Goal: Task Accomplishment & Management: Manage account settings

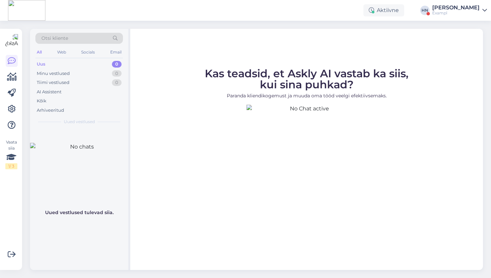
click at [264, 21] on div "Otsi kliente All Web Socials Email Uus 0 Minu vestlused 0 Tiimi vestlused 0 AI …" at bounding box center [258, 149] width 465 height 257
click at [5, 115] on div "Vaata siia 1 / 3 Võimalused Veendu, et Askly loob sulle väärtust. Sulge Ühenda …" at bounding box center [11, 149] width 22 height 241
click at [7, 112] on link at bounding box center [12, 109] width 12 height 12
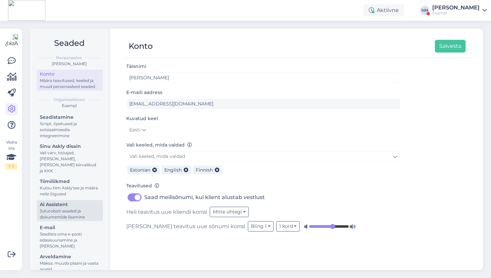
click at [98, 209] on div "Juturoboti seaded ja dokumentide lisamine" at bounding box center [70, 214] width 60 height 12
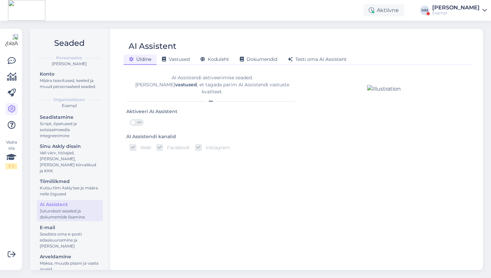
click at [98, 209] on div "Juturoboti seaded ja dokumentide lisamine" at bounding box center [70, 214] width 60 height 12
click at [221, 60] on span "Koduleht" at bounding box center [215, 59] width 29 height 6
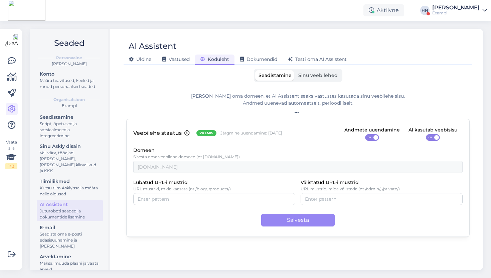
click at [309, 85] on div "Seadistamine Sinu veebilehed Lisa oma domeen, et AI Assistent saaks vastustes k…" at bounding box center [298, 166] width 344 height 195
click at [313, 80] on label "Sinu veebilehed" at bounding box center [318, 75] width 46 height 10
click at [295, 70] on input "Sinu veebilehed" at bounding box center [295, 70] width 0 height 0
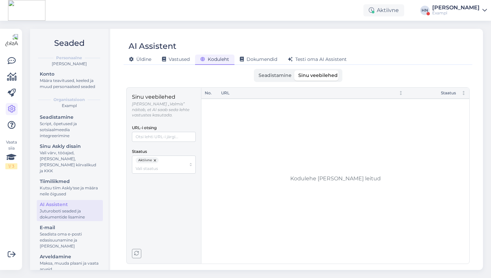
click at [477, 1] on div "Aktiivne HN Hans Niinemäe Exampl" at bounding box center [245, 10] width 491 height 21
click at [474, 8] on div "[PERSON_NAME]" at bounding box center [455, 7] width 47 height 5
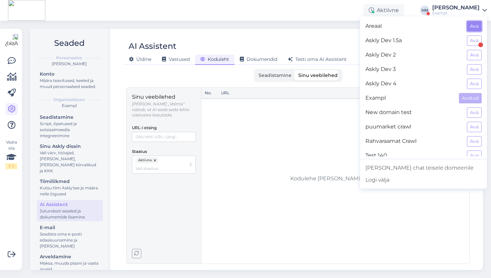
click at [479, 26] on button "Ava" at bounding box center [474, 26] width 15 height 10
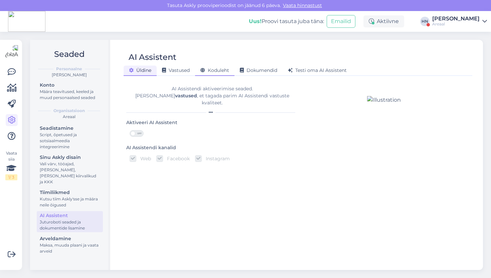
click at [215, 71] on span "Koduleht" at bounding box center [215, 70] width 29 height 6
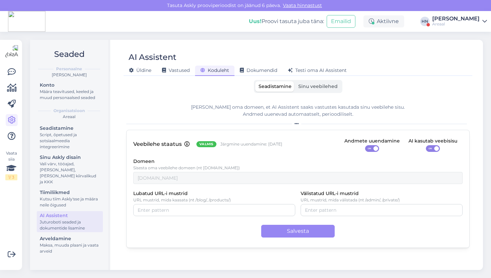
click at [315, 80] on div "AI Assistent Üldine Vastused Koduleht Dokumendid Testi oma AI Assistent Seadist…" at bounding box center [298, 155] width 370 height 230
click at [314, 82] on label "Sinu veebilehed" at bounding box center [318, 86] width 46 height 10
click at [295, 81] on input "Sinu veebilehed" at bounding box center [295, 81] width 0 height 0
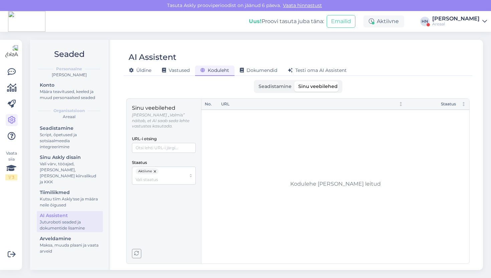
click at [155, 168] on button "button" at bounding box center [155, 171] width 7 height 6
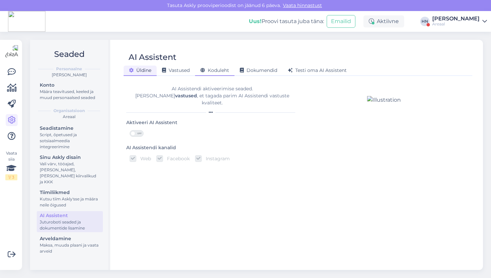
click at [209, 68] on span "Koduleht" at bounding box center [215, 70] width 29 height 6
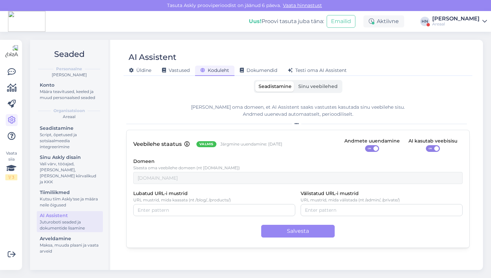
click at [311, 82] on label "Sinu veebilehed" at bounding box center [318, 86] width 46 height 10
click at [295, 81] on input "Sinu veebilehed" at bounding box center [295, 81] width 0 height 0
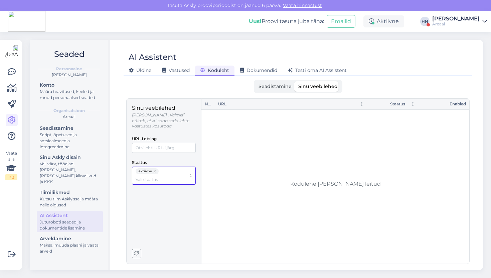
click at [154, 166] on div "Aktiivne" at bounding box center [164, 175] width 64 height 18
click at [154, 168] on button "button" at bounding box center [155, 171] width 7 height 6
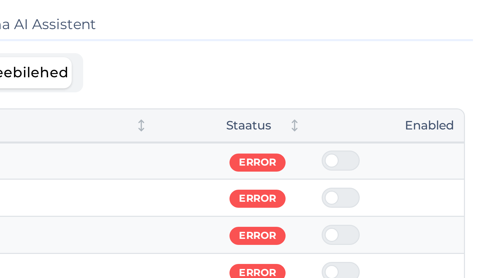
click at [454, 105] on div "Enabled" at bounding box center [444, 104] width 44 height 6
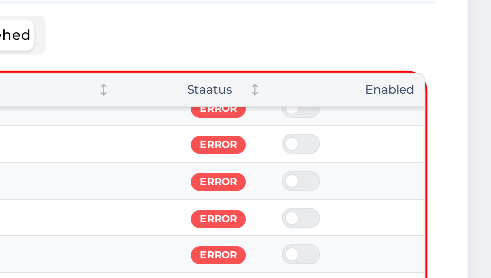
click at [410, 79] on div "AI Assistent Üldine Vastused Koduleht Dokumendid Testi oma AI Assistent Seadist…" at bounding box center [298, 155] width 370 height 230
click at [434, 102] on div "Enabled" at bounding box center [443, 105] width 44 height 6
click at [440, 87] on div "Seadistamine Sinu veebilehed" at bounding box center [298, 86] width 344 height 13
click at [439, 88] on div "Seadistamine Sinu veebilehed" at bounding box center [298, 86] width 344 height 13
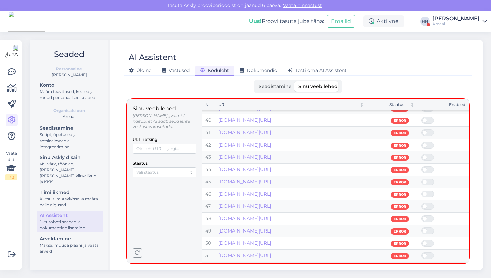
scroll to position [223, 0]
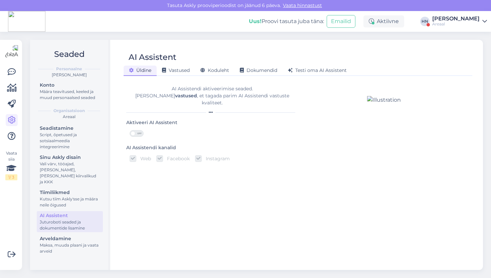
click at [214, 58] on div "AI Assistent" at bounding box center [295, 57] width 342 height 13
click at [214, 65] on div "[PERSON_NAME] Vastused Koduleht Dokumendid [PERSON_NAME] oma AI Assistent" at bounding box center [295, 70] width 342 height 12
click at [213, 71] on span "Koduleht" at bounding box center [215, 70] width 29 height 6
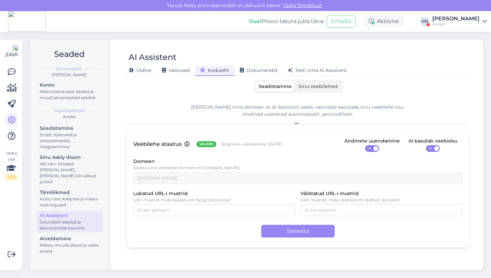
click at [309, 85] on span "Sinu veebilehed" at bounding box center [317, 86] width 39 height 6
click at [295, 81] on input "Sinu veebilehed" at bounding box center [295, 81] width 0 height 0
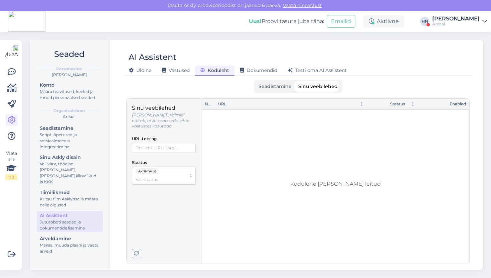
click at [153, 168] on button "button" at bounding box center [155, 171] width 7 height 6
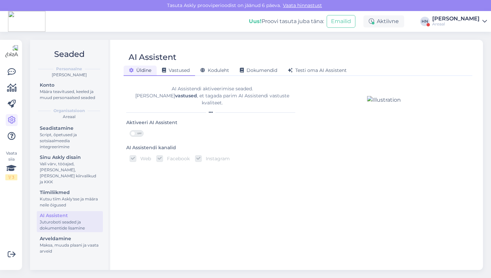
click at [185, 70] on span "Vastused" at bounding box center [176, 70] width 28 height 6
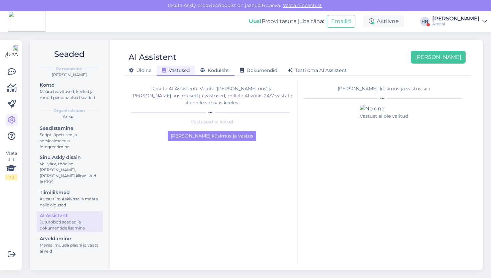
click at [209, 71] on span "Koduleht" at bounding box center [215, 70] width 29 height 6
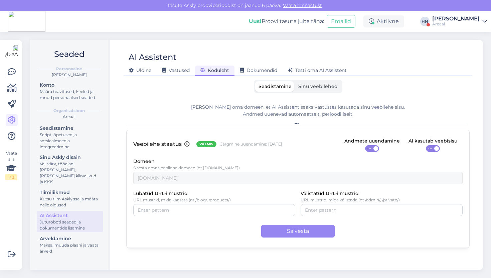
click at [306, 90] on label "Sinu veebilehed" at bounding box center [318, 86] width 46 height 10
click at [295, 81] on input "Sinu veebilehed" at bounding box center [295, 81] width 0 height 0
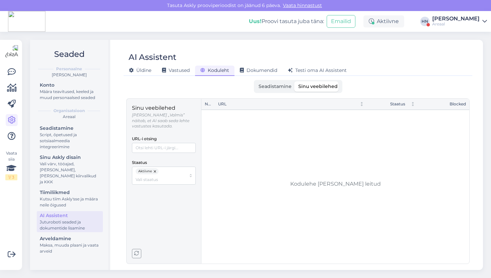
click at [157, 168] on button "button" at bounding box center [155, 171] width 7 height 6
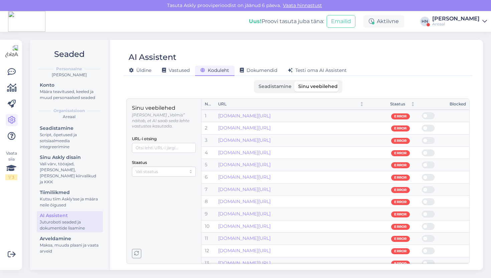
click at [428, 115] on span at bounding box center [432, 116] width 8 height 6
click at [422, 112] on input "checkbox" at bounding box center [422, 112] width 0 height 0
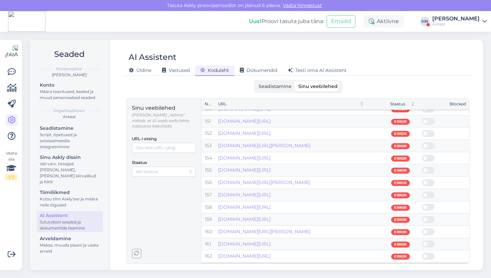
scroll to position [1835, 0]
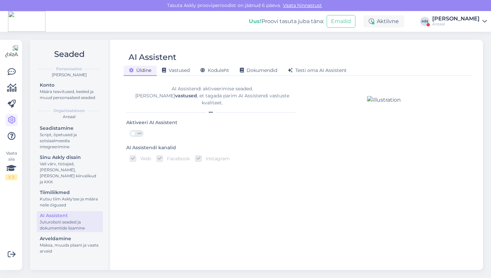
click at [221, 64] on div "[PERSON_NAME] Vastused Koduleht Dokumendid [PERSON_NAME] oma AI Assistent" at bounding box center [295, 70] width 342 height 12
click at [221, 68] on span "Koduleht" at bounding box center [215, 70] width 29 height 6
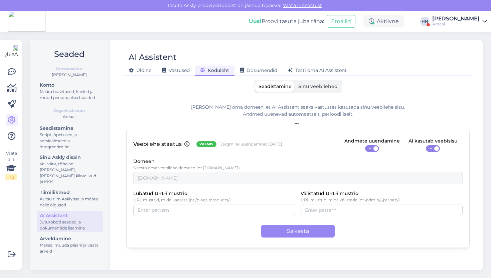
click at [303, 88] on span "Sinu veebilehed" at bounding box center [317, 86] width 39 height 6
click at [295, 81] on input "Sinu veebilehed" at bounding box center [295, 81] width 0 height 0
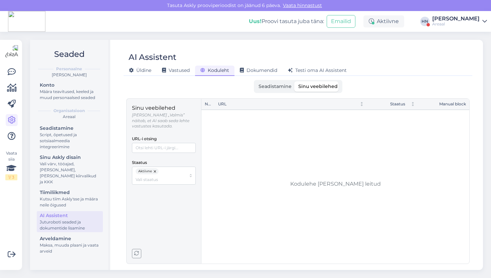
click at [155, 168] on button "button" at bounding box center [155, 171] width 7 height 6
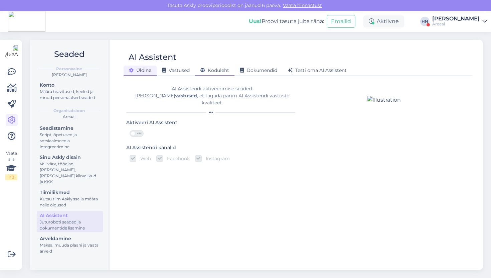
click at [214, 72] on span "Koduleht" at bounding box center [215, 70] width 29 height 6
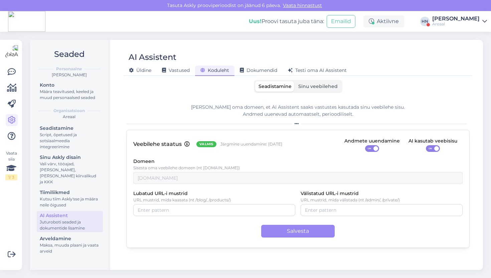
click at [325, 82] on label "Sinu veebilehed" at bounding box center [318, 86] width 46 height 10
click at [295, 81] on input "Sinu veebilehed" at bounding box center [295, 81] width 0 height 0
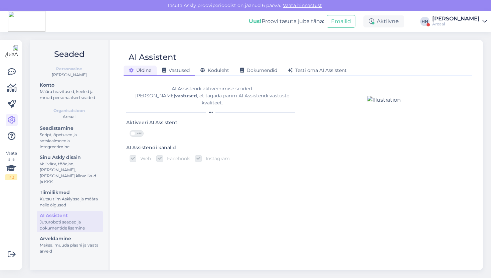
click at [183, 71] on span "Vastused" at bounding box center [176, 70] width 28 height 6
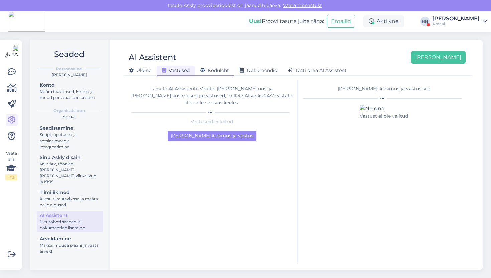
click at [217, 71] on span "Koduleht" at bounding box center [215, 70] width 29 height 6
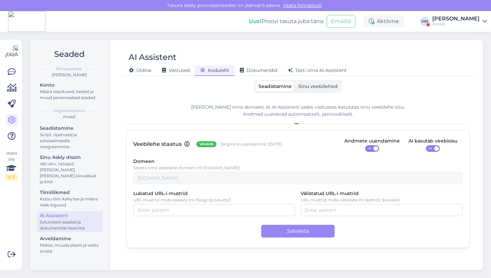
click at [335, 87] on span "Sinu veebilehed" at bounding box center [317, 86] width 39 height 6
click at [295, 81] on input "Sinu veebilehed" at bounding box center [295, 81] width 0 height 0
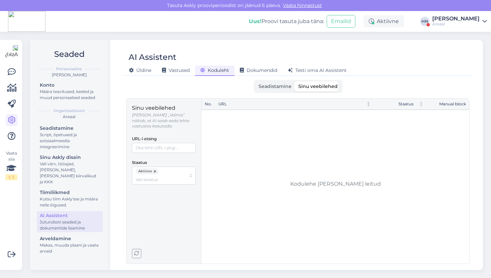
click at [154, 168] on button "button" at bounding box center [155, 171] width 7 height 6
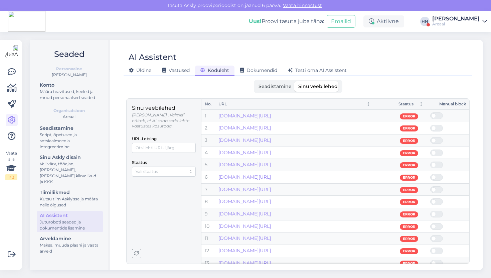
click at [453, 100] on th "Manual block" at bounding box center [448, 104] width 42 height 11
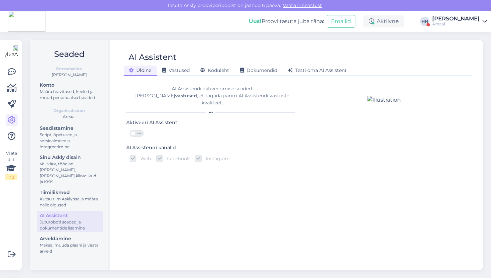
click at [204, 53] on div "AI Assistent" at bounding box center [295, 57] width 342 height 13
click at [212, 72] on span "Koduleht" at bounding box center [215, 70] width 29 height 6
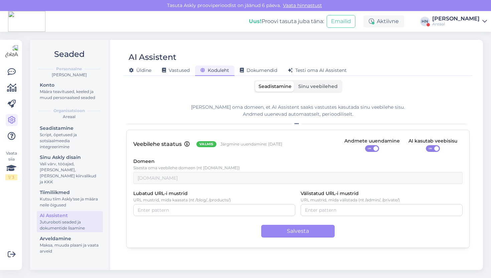
click at [331, 86] on span "Sinu veebilehed" at bounding box center [317, 86] width 39 height 6
click at [295, 81] on input "Sinu veebilehed" at bounding box center [295, 81] width 0 height 0
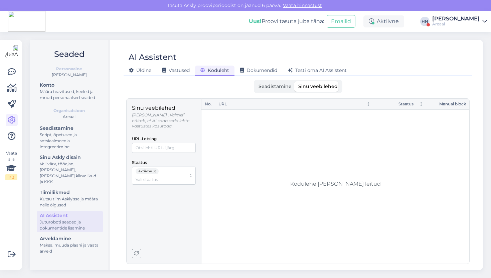
click at [154, 168] on button "button" at bounding box center [155, 171] width 7 height 6
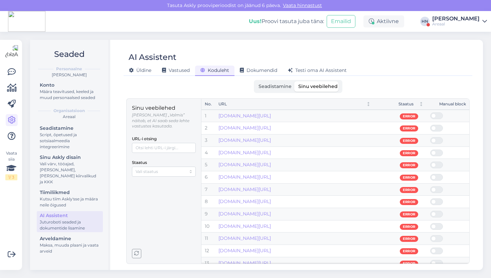
click at [448, 107] on div "Manual block" at bounding box center [448, 104] width 36 height 6
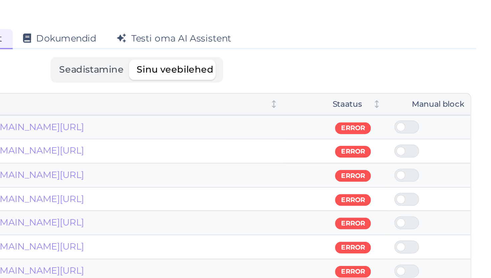
click at [474, 98] on div "AI Assistent Üldine Vastused Koduleht Dokumendid Testi oma AI Assistent Seadist…" at bounding box center [298, 155] width 370 height 230
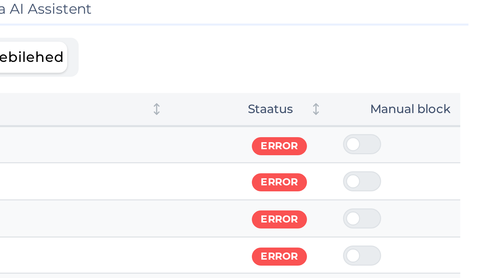
click at [404, 92] on div "Seadistamine Sinu veebilehed" at bounding box center [298, 86] width 344 height 13
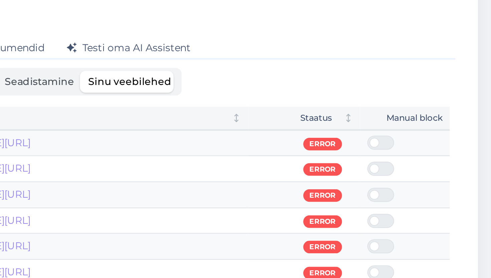
click at [374, 92] on div "Seadistamine Sinu veebilehed" at bounding box center [298, 86] width 344 height 13
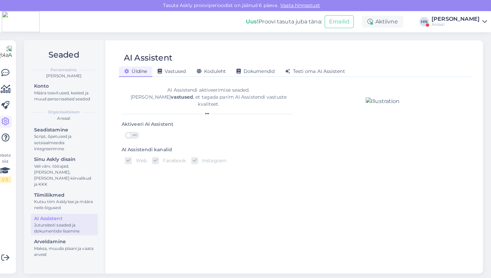
scroll to position [0, 0]
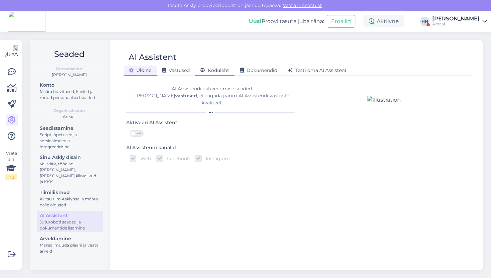
click at [215, 66] on div "Koduleht" at bounding box center [214, 71] width 39 height 10
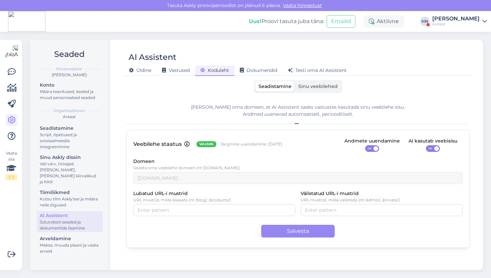
click at [293, 85] on label "Seadistamine" at bounding box center [275, 86] width 40 height 10
click at [255, 81] on input "Seadistamine" at bounding box center [255, 81] width 0 height 0
click at [303, 85] on span "Sinu veebilehed" at bounding box center [317, 86] width 39 height 6
click at [295, 81] on input "Sinu veebilehed" at bounding box center [295, 81] width 0 height 0
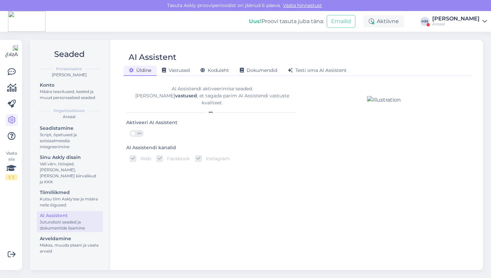
click at [215, 57] on div "AI Assistent" at bounding box center [295, 57] width 342 height 13
click at [215, 70] on span "Koduleht" at bounding box center [215, 70] width 29 height 6
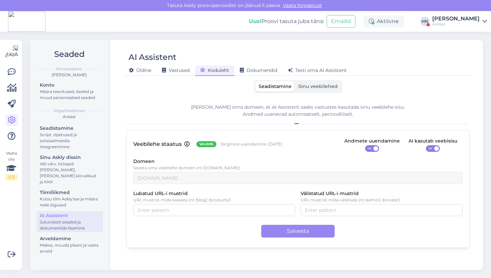
click at [314, 86] on span "Sinu veebilehed" at bounding box center [317, 86] width 39 height 6
click at [295, 81] on input "Sinu veebilehed" at bounding box center [295, 81] width 0 height 0
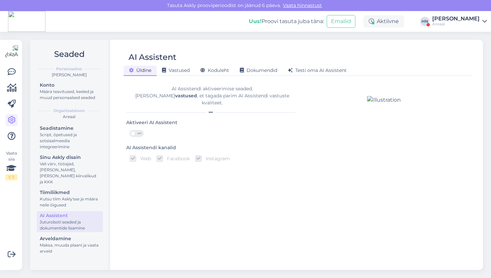
click at [224, 76] on div "AI Assistent [PERSON_NAME] Vastused Koduleht Dokumendid [PERSON_NAME] oma AI As…" at bounding box center [298, 155] width 370 height 230
click at [222, 66] on div "Koduleht" at bounding box center [214, 71] width 39 height 10
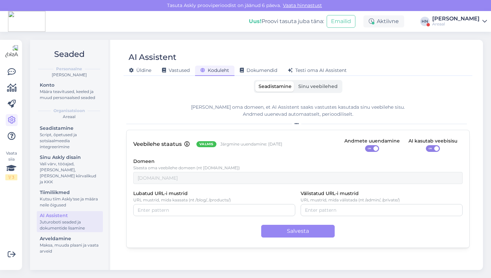
click at [314, 89] on label "Sinu veebilehed" at bounding box center [318, 86] width 46 height 10
click at [295, 81] on input "Sinu veebilehed" at bounding box center [295, 81] width 0 height 0
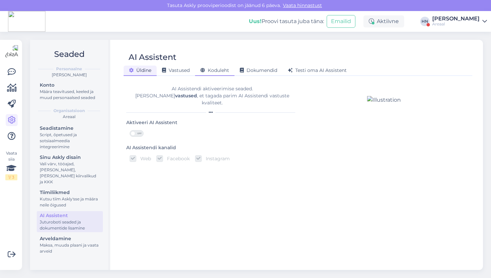
click at [221, 67] on div "Koduleht" at bounding box center [214, 71] width 39 height 10
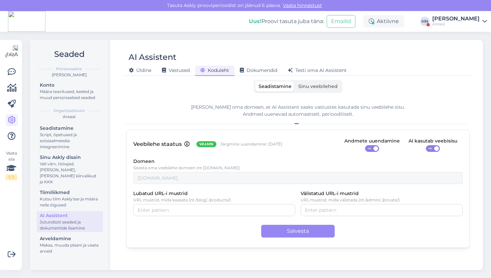
click at [301, 82] on label "Sinu veebilehed" at bounding box center [318, 86] width 46 height 10
click at [295, 81] on input "Sinu veebilehed" at bounding box center [295, 81] width 0 height 0
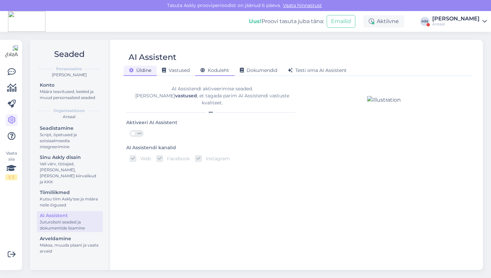
click at [230, 74] on div "Koduleht" at bounding box center [214, 71] width 39 height 10
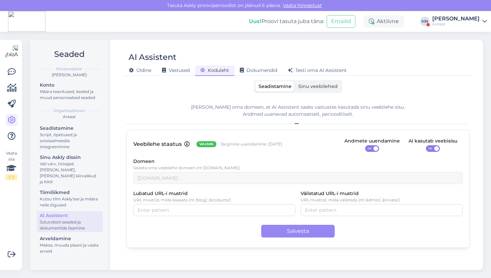
click at [302, 83] on span "Sinu veebilehed" at bounding box center [317, 86] width 39 height 6
click at [295, 81] on input "Sinu veebilehed" at bounding box center [295, 81] width 0 height 0
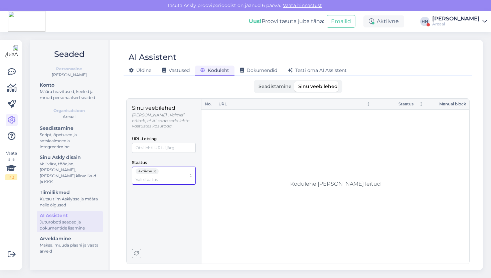
click at [157, 168] on span "Aktiivne" at bounding box center [147, 171] width 23 height 6
click at [156, 168] on button "button" at bounding box center [155, 171] width 7 height 6
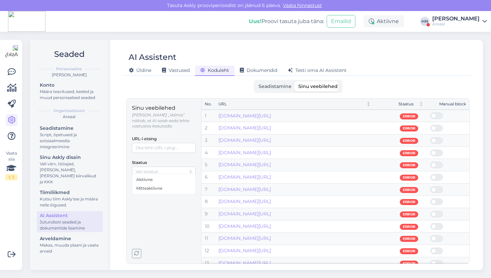
click at [185, 20] on div "Uus! Proovi tasuta juba täna: Emailid Aktiivne HN Hans Niinemäe Areaal" at bounding box center [245, 21] width 491 height 21
click at [227, 24] on div "Uus! Proovi tasuta juba täna: Emailid Aktiivne HN Hans Niinemäe Areaal" at bounding box center [245, 21] width 491 height 21
drag, startPoint x: 320, startPoint y: 125, endPoint x: 436, endPoint y: 5, distance: 167.8
click at [275, 83] on label "Seadistamine" at bounding box center [275, 86] width 40 height 10
click at [255, 81] on input "Seadistamine" at bounding box center [255, 81] width 0 height 0
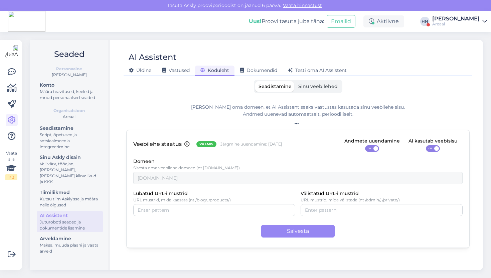
click at [258, 134] on div "Veebilehe staatus Valmis Järgmine uuendamine: 18 Sept Andmete uuendamine ON AI …" at bounding box center [298, 189] width 344 height 118
click at [307, 85] on span "Sinu veebilehed" at bounding box center [317, 86] width 39 height 6
click at [295, 81] on input "Sinu veebilehed" at bounding box center [295, 81] width 0 height 0
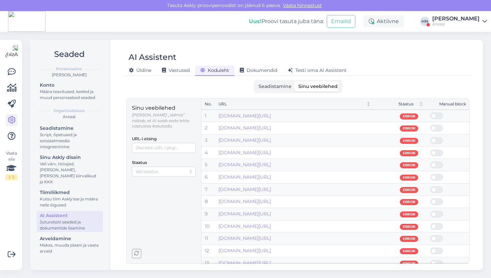
click at [168, 108] on p "Sinu veebilehed" at bounding box center [164, 108] width 64 height 8
copy p "Sinu veebilehed"
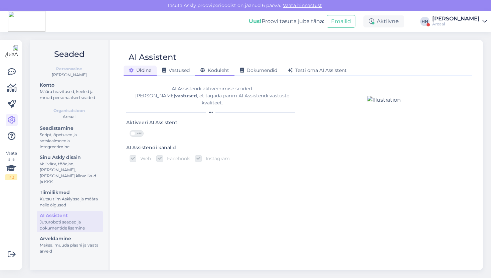
click at [225, 70] on span "Koduleht" at bounding box center [215, 70] width 29 height 6
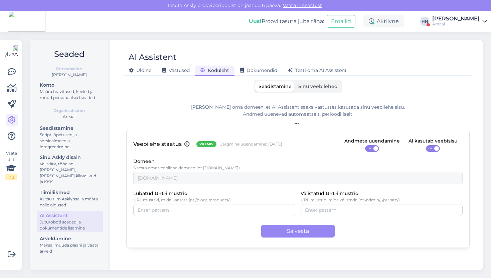
click at [319, 87] on span "Sinu veebilehed" at bounding box center [317, 86] width 39 height 6
click at [295, 81] on input "Sinu veebilehed" at bounding box center [295, 81] width 0 height 0
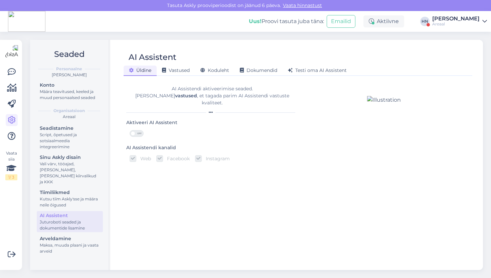
click at [220, 60] on div "AI Assistent" at bounding box center [295, 57] width 342 height 13
click at [218, 71] on span "Koduleht" at bounding box center [215, 70] width 29 height 6
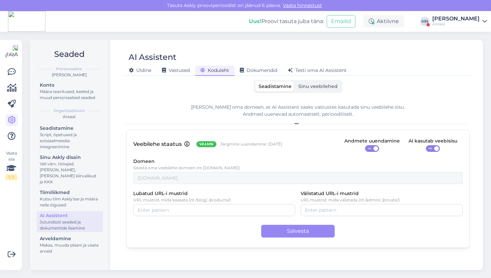
click at [297, 94] on div "Seadistamine Sinu veebilehed [PERSON_NAME] oma domeen, et AI Assistent saaks va…" at bounding box center [298, 172] width 344 height 184
click at [302, 91] on label "Sinu veebilehed" at bounding box center [318, 86] width 46 height 10
click at [295, 81] on input "Sinu veebilehed" at bounding box center [295, 81] width 0 height 0
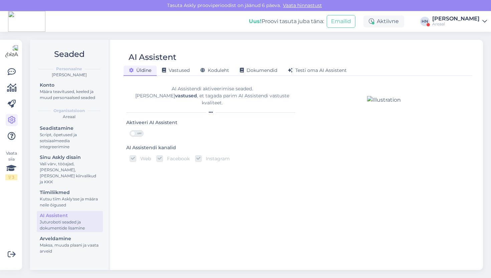
click at [214, 58] on div "AI Assistent" at bounding box center [295, 57] width 342 height 13
click at [210, 78] on div "AI Assistent [PERSON_NAME] Vastused Koduleht Dokumendid [PERSON_NAME] oma AI As…" at bounding box center [298, 155] width 370 height 230
click at [217, 68] on span "Koduleht" at bounding box center [215, 70] width 29 height 6
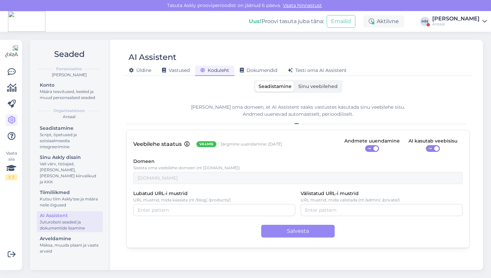
click at [327, 84] on span "Sinu veebilehed" at bounding box center [317, 86] width 39 height 6
click at [295, 81] on input "Sinu veebilehed" at bounding box center [295, 81] width 0 height 0
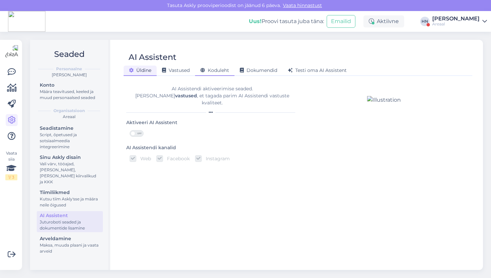
click at [209, 67] on div "Koduleht" at bounding box center [214, 71] width 39 height 10
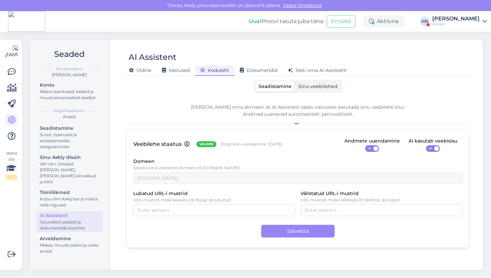
click at [309, 89] on span "Sinu veebilehed" at bounding box center [317, 86] width 39 height 6
click at [295, 81] on input "Sinu veebilehed" at bounding box center [295, 81] width 0 height 0
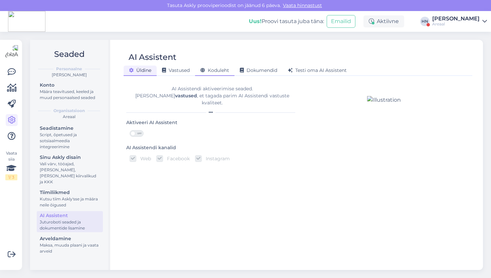
click at [201, 71] on div "Koduleht" at bounding box center [214, 71] width 39 height 10
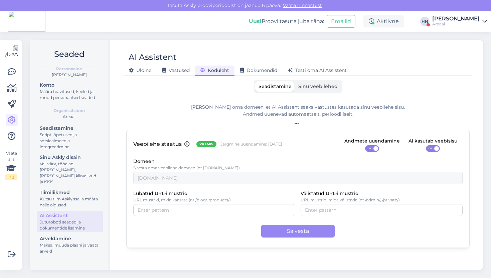
click at [334, 82] on label "Sinu veebilehed" at bounding box center [318, 86] width 46 height 10
click at [295, 81] on input "Sinu veebilehed" at bounding box center [295, 81] width 0 height 0
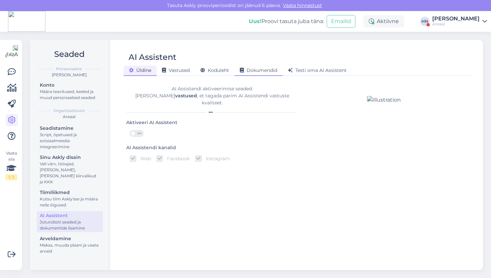
click at [243, 67] on div "Dokumendid" at bounding box center [259, 71] width 48 height 10
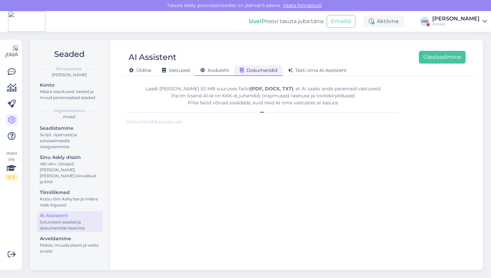
click at [235, 67] on div "Koduleht" at bounding box center [214, 71] width 39 height 10
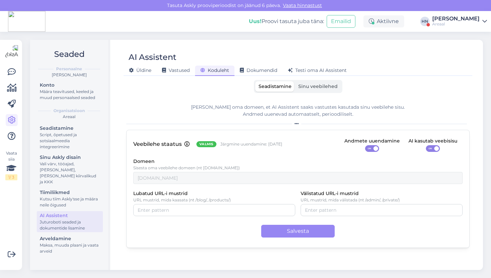
click at [308, 84] on span "Sinu veebilehed" at bounding box center [317, 86] width 39 height 6
click at [295, 81] on input "Sinu veebilehed" at bounding box center [295, 81] width 0 height 0
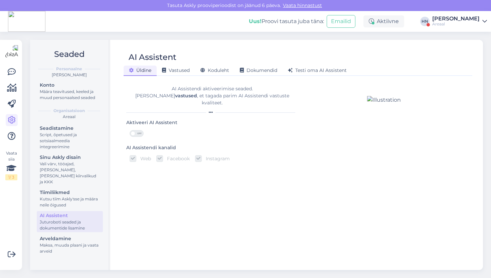
click at [205, 64] on div "Üldine Vastused Koduleht Dokumendid Testi oma AI Assistent" at bounding box center [295, 70] width 342 height 12
click at [206, 76] on div "Koduleht" at bounding box center [214, 71] width 39 height 10
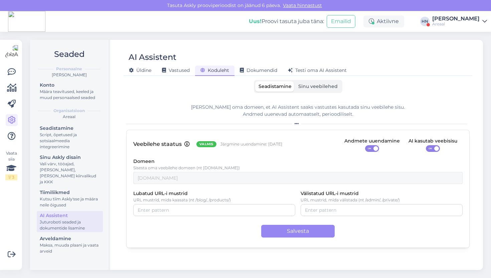
click at [310, 93] on div "Seadistamine Sinu veebilehed Lisa oma domeen, et AI Assistent saaks vastustes k…" at bounding box center [298, 172] width 344 height 184
click at [311, 88] on span "Sinu veebilehed" at bounding box center [317, 86] width 39 height 6
click at [295, 81] on input "Sinu veebilehed" at bounding box center [295, 81] width 0 height 0
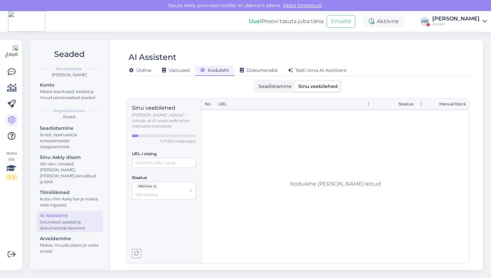
click at [134, 248] on div "Sinu veebilehed Olek „Valmis” näitab, et AI saab seda lehte vastustes kasutada.…" at bounding box center [164, 181] width 64 height 154
click at [137, 252] on icon "button" at bounding box center [136, 253] width 5 height 5
click at [465, 22] on div "Areaal" at bounding box center [455, 23] width 47 height 5
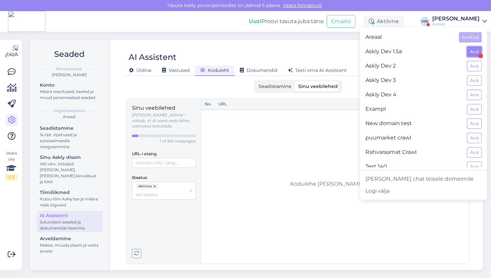
click at [470, 51] on button "Ava" at bounding box center [474, 51] width 15 height 10
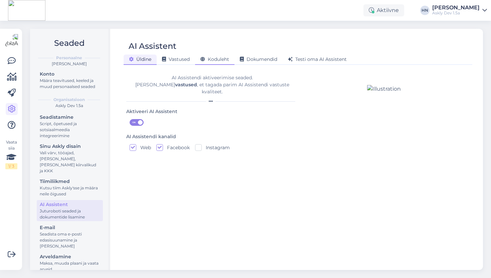
click at [216, 63] on div "Koduleht" at bounding box center [214, 59] width 39 height 10
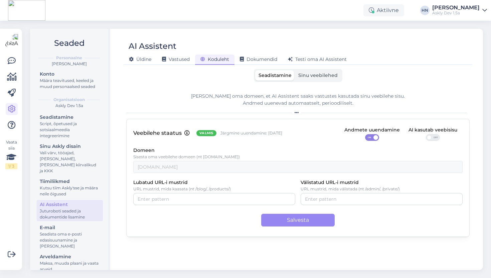
click at [315, 76] on span "Sinu veebilehed" at bounding box center [317, 75] width 39 height 6
click at [295, 70] on input "Sinu veebilehed" at bounding box center [295, 70] width 0 height 0
click at [315, 76] on span "Sinu veebilehed" at bounding box center [317, 75] width 39 height 6
click at [295, 70] on input "Sinu veebilehed" at bounding box center [295, 70] width 0 height 0
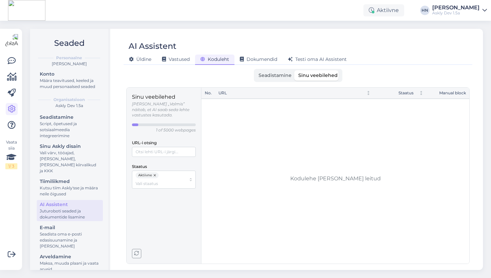
click at [464, 9] on div "[PERSON_NAME]" at bounding box center [455, 7] width 47 height 5
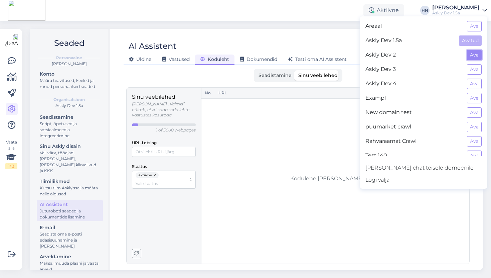
click at [474, 53] on button "Ava" at bounding box center [474, 55] width 15 height 10
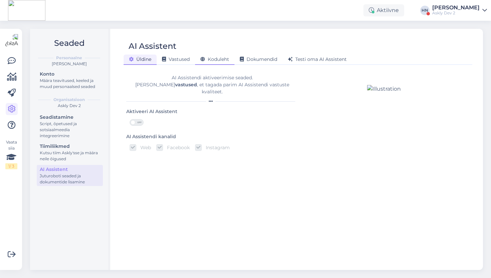
click at [229, 59] on span "Koduleht" at bounding box center [215, 59] width 29 height 6
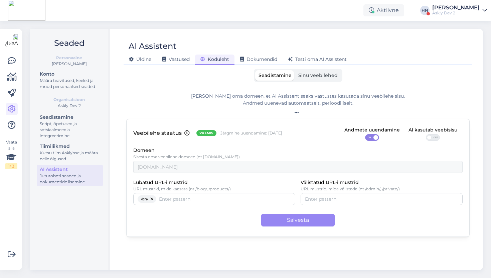
click at [327, 75] on span "Sinu veebilehed" at bounding box center [317, 75] width 39 height 6
click at [295, 70] on input "Sinu veebilehed" at bounding box center [295, 70] width 0 height 0
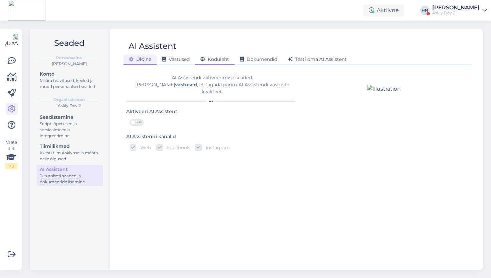
click at [228, 60] on span "Koduleht" at bounding box center [215, 59] width 29 height 6
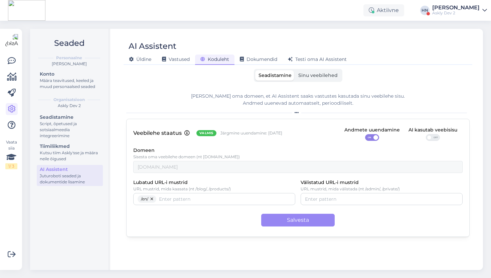
click at [322, 81] on div "Seadistamine Sinu veebilehed" at bounding box center [298, 75] width 89 height 13
click at [322, 72] on label "Sinu veebilehed" at bounding box center [318, 75] width 46 height 10
click at [295, 70] on input "Sinu veebilehed" at bounding box center [295, 70] width 0 height 0
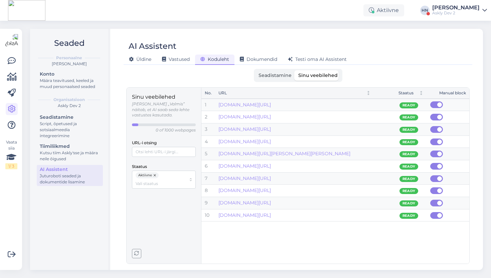
click at [172, 127] on p "0 of 1000 webpages" at bounding box center [176, 130] width 40 height 6
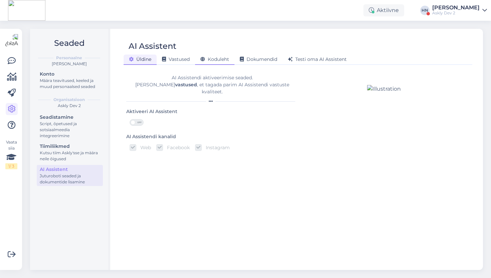
click at [217, 59] on span "Koduleht" at bounding box center [215, 59] width 29 height 6
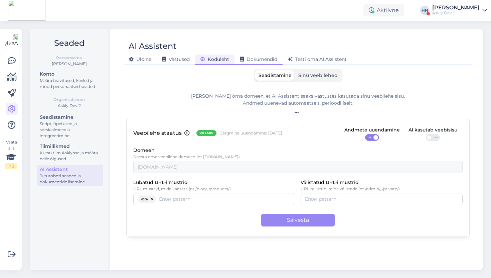
click at [241, 57] on icon at bounding box center [242, 59] width 4 height 5
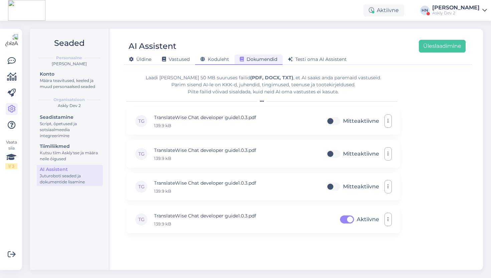
click at [222, 61] on span "Koduleht" at bounding box center [215, 59] width 29 height 6
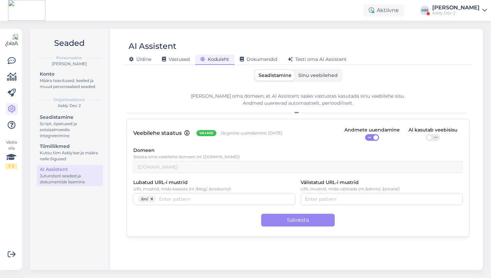
click at [308, 68] on div "AI Assistent Üldine Vastused Koduleht Dokumendid Testi oma AI Assistent Seadist…" at bounding box center [298, 149] width 370 height 241
click at [307, 71] on label "Sinu veebilehed" at bounding box center [318, 75] width 46 height 10
click at [295, 70] on input "Sinu veebilehed" at bounding box center [295, 70] width 0 height 0
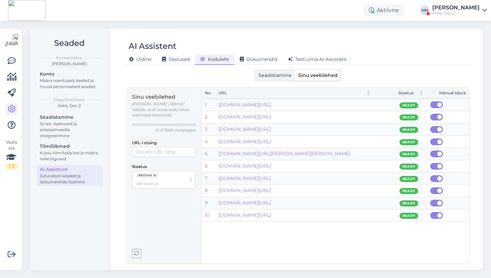
click at [194, 86] on div "Seadistamine Sinu veebilehed Lisa oma domeen, et AI Assistent saaks vastustes k…" at bounding box center [298, 166] width 344 height 195
click at [155, 216] on div "Sinu veebilehed Olek „Valmis” näitab, et AI saab seda lehte vastustes kasutada.…" at bounding box center [164, 175] width 64 height 165
click at [138, 250] on span "button" at bounding box center [136, 253] width 9 height 9
click at [138, 252] on icon "button" at bounding box center [136, 253] width 5 height 5
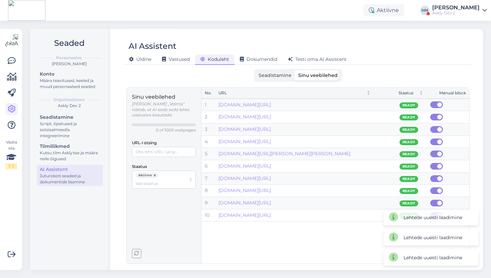
click at [138, 252] on icon "button" at bounding box center [136, 253] width 5 height 5
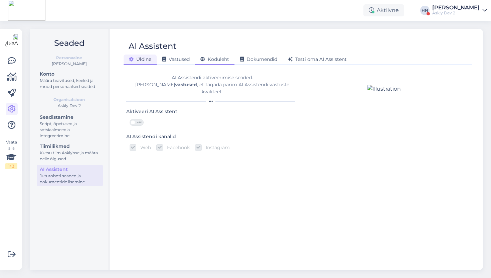
click at [227, 58] on span "Koduleht" at bounding box center [215, 59] width 29 height 6
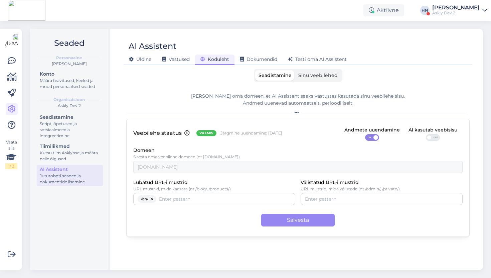
click at [295, 73] on div "Sinu veebilehed" at bounding box center [318, 75] width 46 height 10
click at [305, 74] on span "Sinu veebilehed" at bounding box center [317, 75] width 39 height 6
click at [295, 70] on input "Sinu veebilehed" at bounding box center [295, 70] width 0 height 0
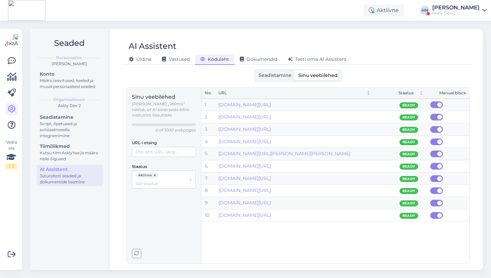
click at [169, 127] on p "0 of 1000 webpages" at bounding box center [176, 130] width 40 height 6
click at [162, 138] on div "URL-i otsing" at bounding box center [164, 147] width 64 height 18
click at [157, 138] on div "URL-i otsing" at bounding box center [164, 147] width 64 height 18
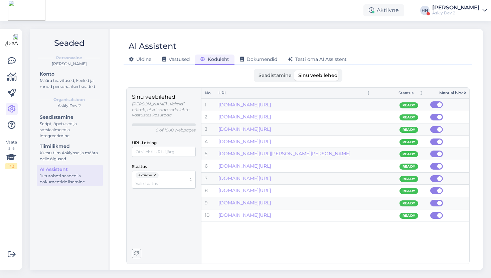
click at [157, 138] on div "URL-i otsing" at bounding box center [164, 147] width 64 height 18
click at [164, 127] on div "Sinu veebilehed Olek „Valmis” näitab, et AI saab seda lehte vastustes kasutada.…" at bounding box center [164, 141] width 64 height 96
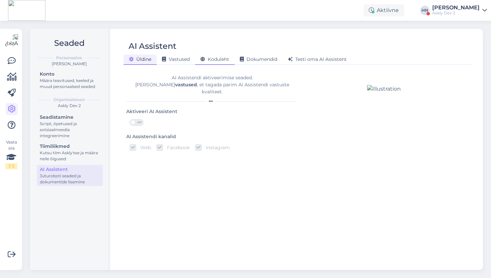
click at [226, 61] on span "Koduleht" at bounding box center [215, 59] width 29 height 6
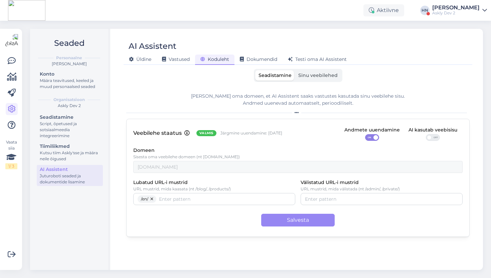
click at [306, 80] on label "Sinu veebilehed" at bounding box center [318, 75] width 46 height 10
click at [295, 70] on input "Sinu veebilehed" at bounding box center [295, 70] width 0 height 0
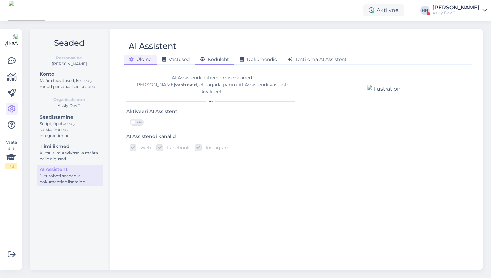
click at [199, 56] on div "Koduleht" at bounding box center [214, 59] width 39 height 10
click at [218, 52] on div "AI Assistent" at bounding box center [295, 46] width 342 height 13
click at [218, 55] on div "Koduleht" at bounding box center [214, 59] width 39 height 10
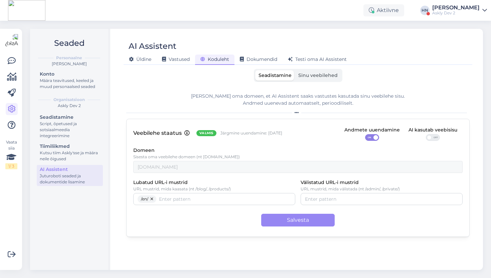
click at [305, 80] on label "Sinu veebilehed" at bounding box center [318, 75] width 46 height 10
click at [295, 70] on input "Sinu veebilehed" at bounding box center [295, 70] width 0 height 0
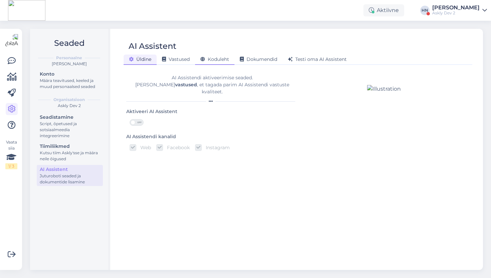
click at [207, 58] on span "Koduleht" at bounding box center [215, 59] width 29 height 6
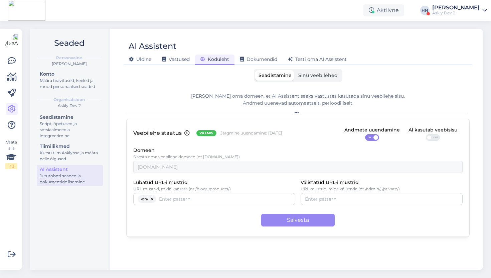
click at [323, 74] on span "Sinu veebilehed" at bounding box center [317, 75] width 39 height 6
click at [295, 70] on input "Sinu veebilehed" at bounding box center [295, 70] width 0 height 0
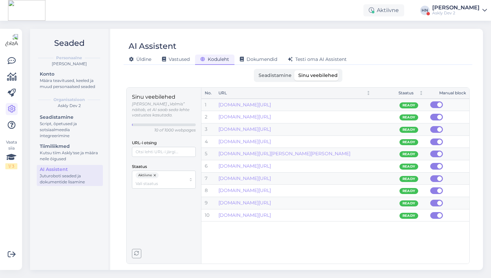
click at [142, 252] on div "Sinu veebilehed Olek „Valmis” näitab, et AI saab seda lehte vastustes kasutada.…" at bounding box center [164, 175] width 64 height 165
click at [139, 253] on icon "button" at bounding box center [136, 253] width 5 height 5
click at [153, 172] on button "button" at bounding box center [155, 175] width 7 height 6
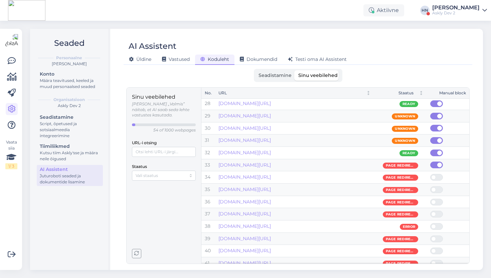
scroll to position [628, 0]
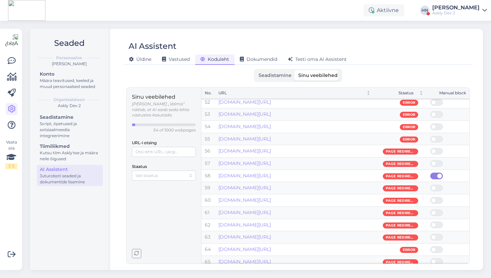
click at [402, 189] on span "Page Redirected" at bounding box center [400, 187] width 29 height 5
click at [365, 141] on div "[DOMAIN_NAME][URL]" at bounding box center [295, 138] width 152 height 7
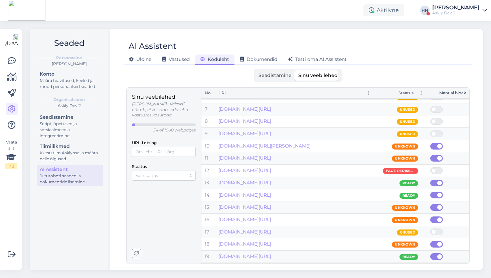
scroll to position [0, 0]
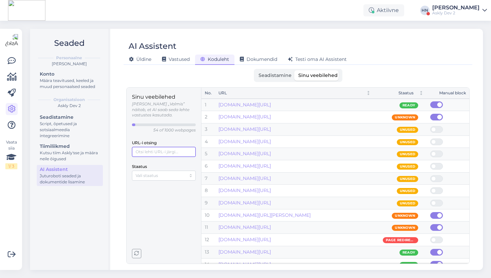
click at [153, 149] on input "URL-i otsing" at bounding box center [164, 152] width 64 height 10
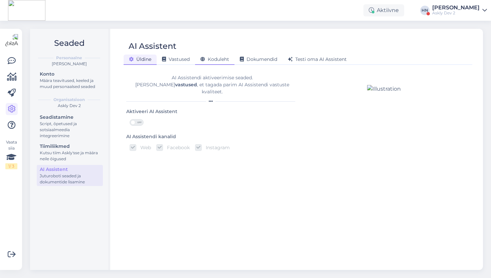
click at [216, 60] on span "Koduleht" at bounding box center [215, 59] width 29 height 6
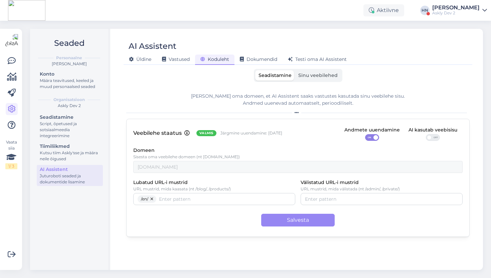
click at [312, 89] on div "Lisa oma domeen, et AI Assistent saaks vastustes kasutada sinu veebilehe sisu. …" at bounding box center [298, 175] width 344 height 176
click at [313, 85] on div "Seadistamine Sinu veebilehed Lisa oma domeen, et AI Assistent saaks vastustes k…" at bounding box center [298, 166] width 344 height 195
click at [313, 80] on label "Sinu veebilehed" at bounding box center [318, 75] width 46 height 10
click at [295, 70] on input "Sinu veebilehed" at bounding box center [295, 70] width 0 height 0
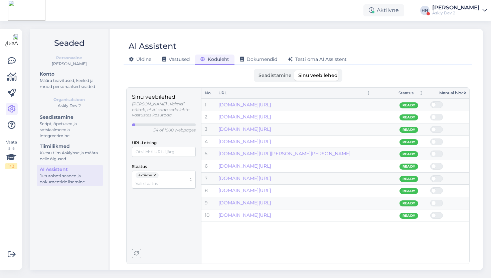
click at [155, 172] on button "button" at bounding box center [155, 175] width 7 height 6
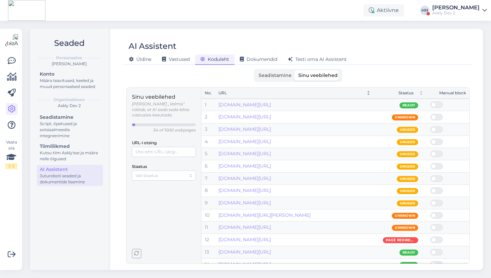
click at [226, 93] on div "URL" at bounding box center [290, 93] width 142 height 6
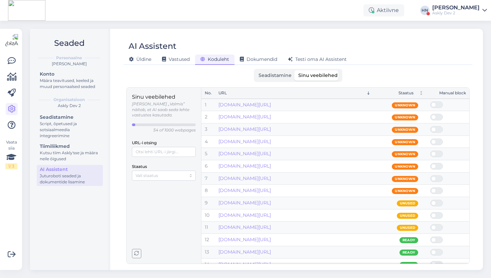
click at [225, 94] on div "URL" at bounding box center [290, 93] width 142 height 6
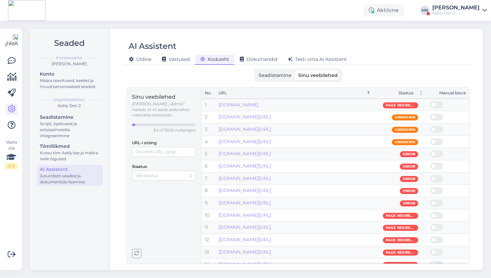
click at [225, 94] on div "URL" at bounding box center [290, 93] width 142 height 6
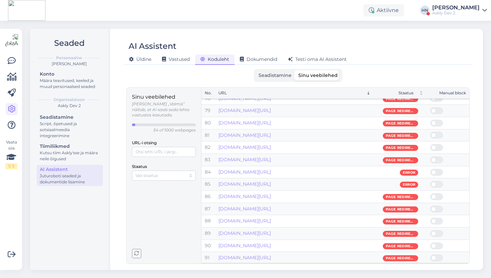
scroll to position [1454, 0]
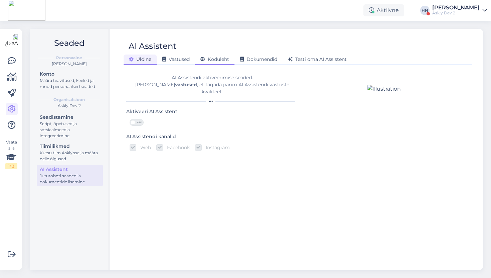
click at [223, 64] on div "Koduleht" at bounding box center [214, 59] width 39 height 10
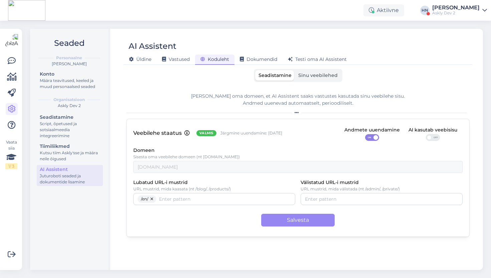
click at [311, 76] on span "Sinu veebilehed" at bounding box center [317, 75] width 39 height 6
click at [295, 70] on input "Sinu veebilehed" at bounding box center [295, 70] width 0 height 0
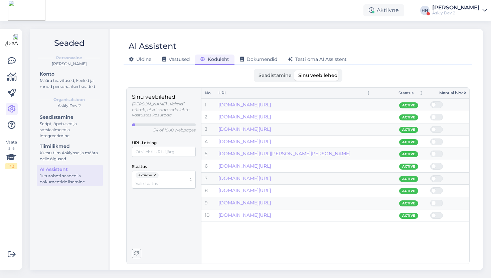
click at [156, 172] on button "button" at bounding box center [155, 175] width 7 height 6
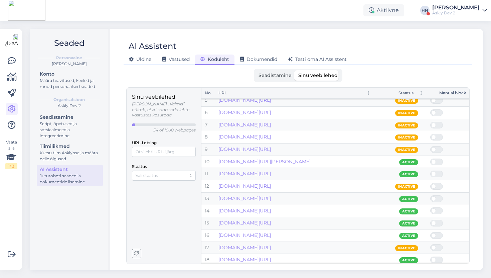
scroll to position [0, 0]
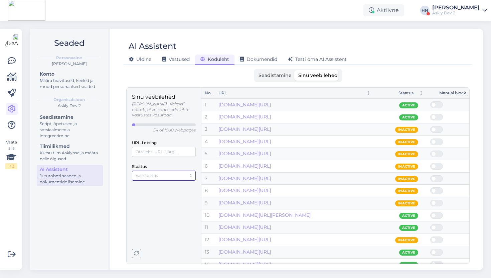
click at [172, 170] on div at bounding box center [164, 175] width 64 height 10
click at [171, 162] on div "Staatus" at bounding box center [164, 171] width 64 height 18
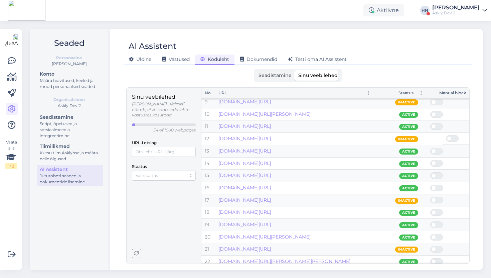
scroll to position [97, 0]
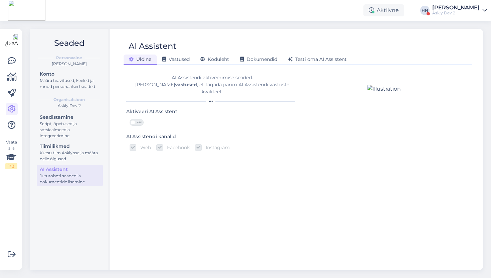
click at [220, 65] on div "AI Assistent [PERSON_NAME] Vastused Koduleht Dokumendid [PERSON_NAME] oma AI As…" at bounding box center [298, 149] width 370 height 241
click at [220, 63] on div "Koduleht" at bounding box center [214, 59] width 39 height 10
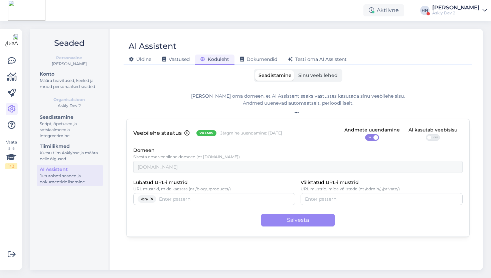
click at [321, 82] on div "Seadistamine Sinu veebilehed [PERSON_NAME] oma domeen, et AI Assistent saaks va…" at bounding box center [298, 166] width 344 height 195
click at [318, 78] on span "Sinu veebilehed" at bounding box center [317, 75] width 39 height 6
click at [295, 70] on input "Sinu veebilehed" at bounding box center [295, 70] width 0 height 0
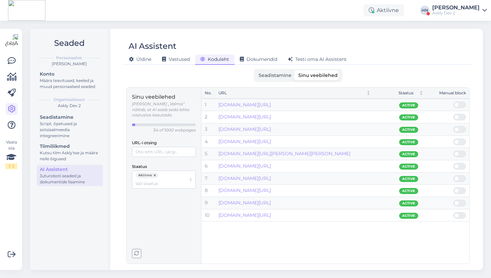
click at [398, 43] on div "AI Assistent" at bounding box center [295, 46] width 342 height 13
click at [369, 77] on div "Seadistamine Sinu veebilehed" at bounding box center [298, 75] width 344 height 13
click at [279, 14] on div "Aktiivne [PERSON_NAME] Askly Dev 2" at bounding box center [245, 10] width 491 height 21
click at [463, 129] on span at bounding box center [463, 129] width 8 height 6
click at [454, 126] on input "checkbox" at bounding box center [454, 126] width 0 height 0
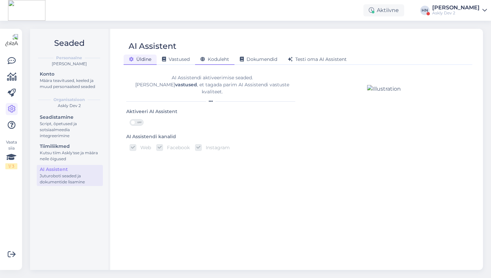
click at [221, 55] on div "Koduleht" at bounding box center [214, 59] width 39 height 10
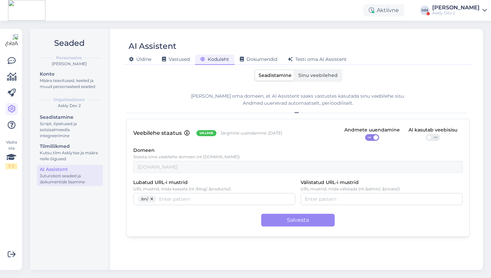
click at [331, 81] on div "Seadistamine Sinu veebilehed" at bounding box center [298, 75] width 89 height 13
click at [331, 78] on span "Sinu veebilehed" at bounding box center [317, 75] width 39 height 6
click at [295, 70] on input "Sinu veebilehed" at bounding box center [295, 70] width 0 height 0
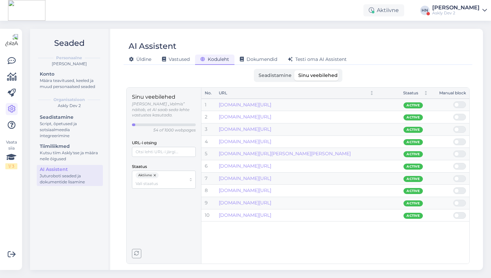
click at [157, 172] on button "button" at bounding box center [155, 175] width 7 height 6
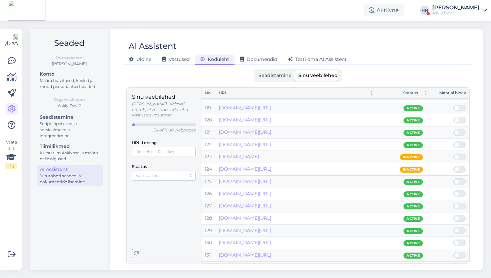
scroll to position [1443, 0]
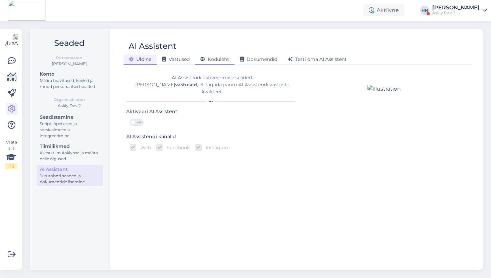
click at [229, 55] on div "Koduleht" at bounding box center [214, 59] width 39 height 10
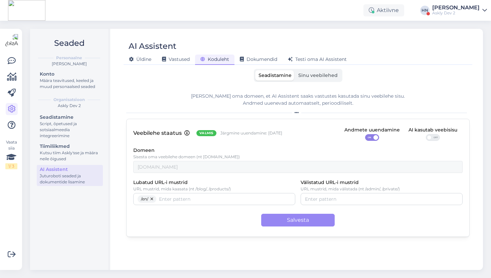
click at [301, 74] on span "Sinu veebilehed" at bounding box center [317, 75] width 39 height 6
click at [295, 70] on input "Sinu veebilehed" at bounding box center [295, 70] width 0 height 0
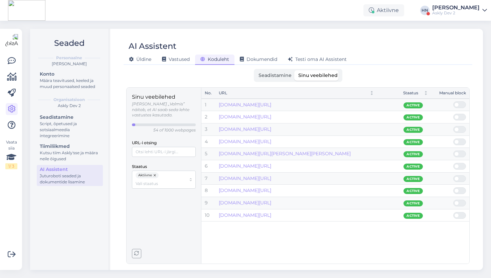
click at [155, 172] on button "button" at bounding box center [155, 175] width 7 height 6
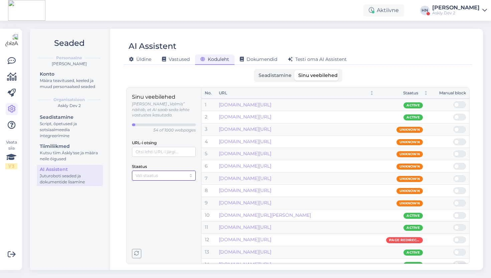
click at [155, 172] on input "Staatus" at bounding box center [161, 175] width 50 height 6
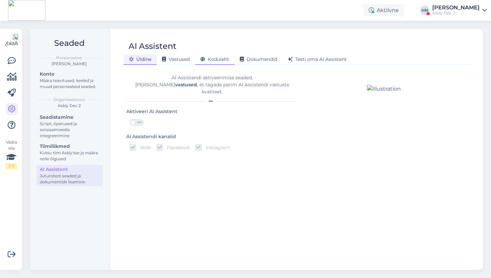
click at [208, 60] on span "Koduleht" at bounding box center [215, 59] width 29 height 6
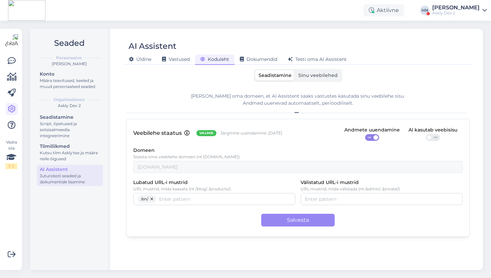
click at [305, 67] on div "AI Assistent [PERSON_NAME] Vastused Koduleht Dokumendid [PERSON_NAME] oma AI As…" at bounding box center [298, 149] width 370 height 241
click at [305, 71] on label "Sinu veebilehed" at bounding box center [318, 75] width 46 height 10
click at [295, 70] on input "Sinu veebilehed" at bounding box center [295, 70] width 0 height 0
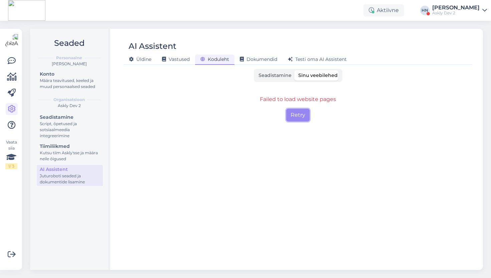
click at [300, 109] on button "Retry" at bounding box center [297, 115] width 23 height 13
click at [299, 112] on button "Retry" at bounding box center [297, 115] width 23 height 13
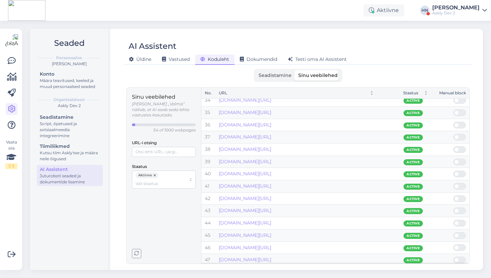
scroll to position [498, 0]
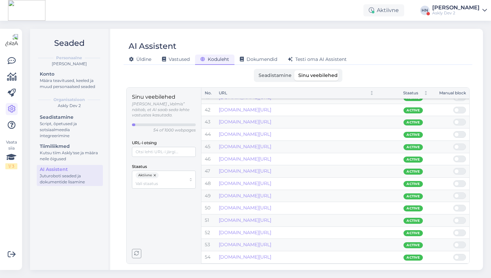
click at [155, 172] on button "button" at bounding box center [155, 175] width 7 height 6
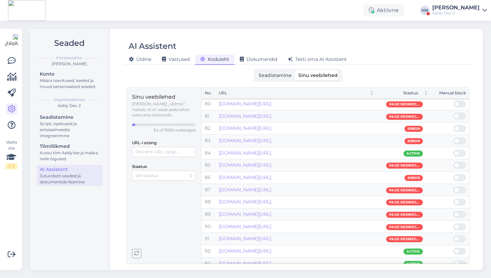
scroll to position [953, 0]
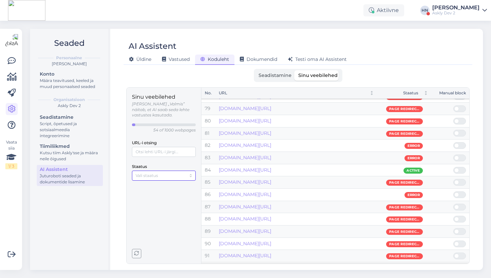
click at [164, 172] on input "Staatus" at bounding box center [161, 175] width 50 height 6
click at [160, 192] on span "Mitteaktiivne" at bounding box center [149, 192] width 26 height 6
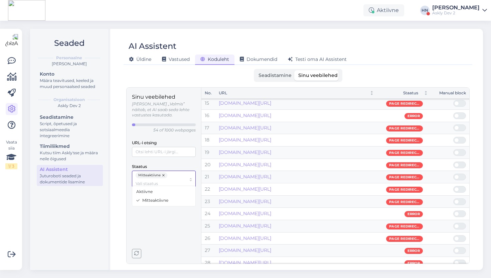
scroll to position [0, 0]
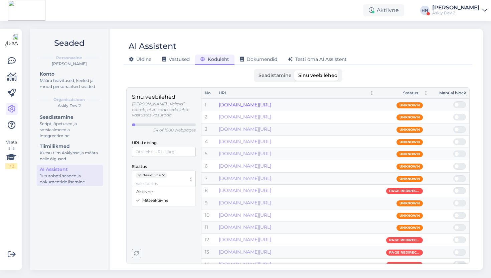
click at [236, 104] on link "[DOMAIN_NAME][URL]" at bounding box center [245, 105] width 52 height 6
click at [265, 80] on label "Seadistamine" at bounding box center [275, 75] width 40 height 10
click at [255, 70] on input "Seadistamine" at bounding box center [255, 70] width 0 height 0
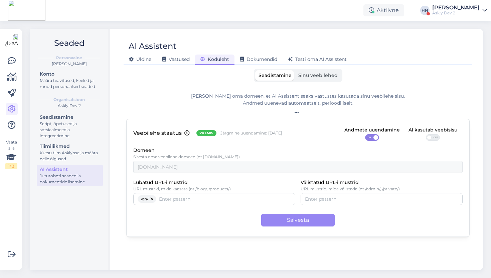
click at [321, 70] on div "Seadistamine Sinu veebilehed" at bounding box center [298, 75] width 89 height 13
click at [313, 77] on span "Sinu veebilehed" at bounding box center [317, 75] width 39 height 6
click at [295, 70] on input "Sinu veebilehed" at bounding box center [295, 70] width 0 height 0
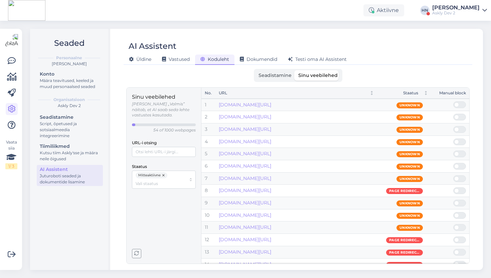
click at [165, 172] on button "button" at bounding box center [164, 175] width 7 height 6
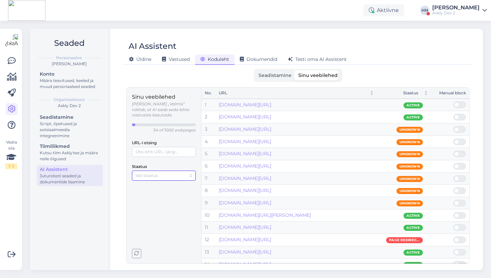
click at [165, 172] on input "Staatus" at bounding box center [161, 175] width 50 height 6
click at [158, 192] on span "Mitteaktiivne" at bounding box center [149, 192] width 26 height 6
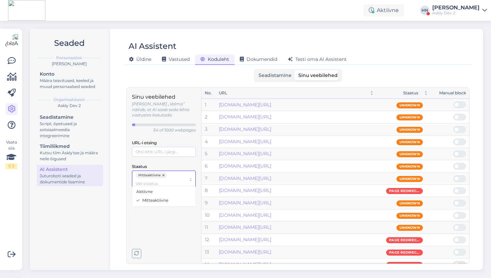
click at [158, 180] on input "Staatus" at bounding box center [161, 183] width 50 height 6
click at [162, 172] on button "button" at bounding box center [164, 175] width 7 height 6
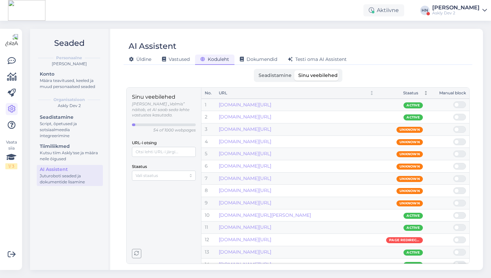
click at [417, 90] on div "Staatus" at bounding box center [399, 93] width 37 height 6
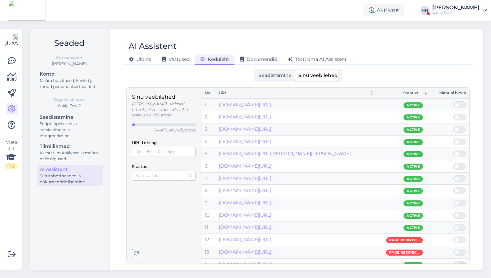
click at [414, 93] on div "Staatus" at bounding box center [399, 93] width 37 height 6
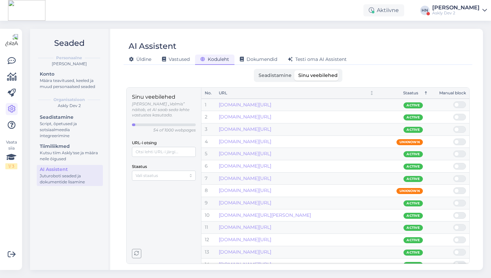
click at [414, 93] on div "Staatus" at bounding box center [399, 93] width 37 height 6
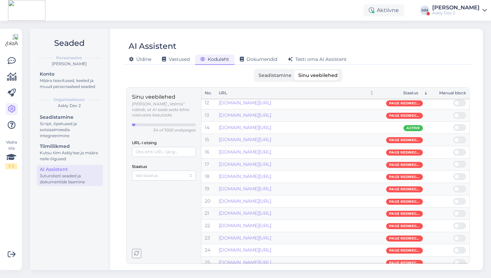
scroll to position [137, 0]
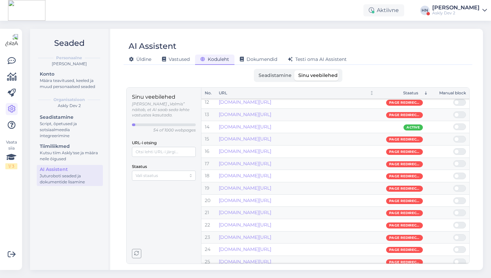
click at [413, 92] on div "Staatus" at bounding box center [399, 93] width 37 height 6
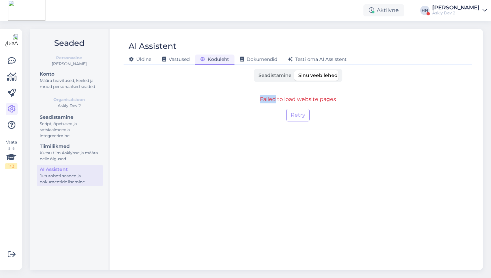
click at [413, 92] on div "Failed to load website pages Retry" at bounding box center [298, 108] width 344 height 42
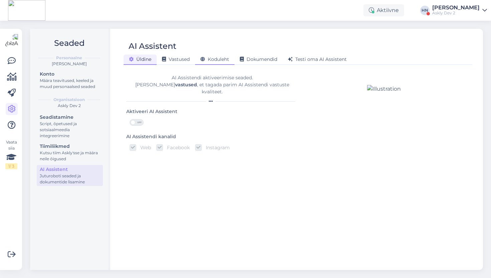
click at [223, 60] on span "Koduleht" at bounding box center [215, 59] width 29 height 6
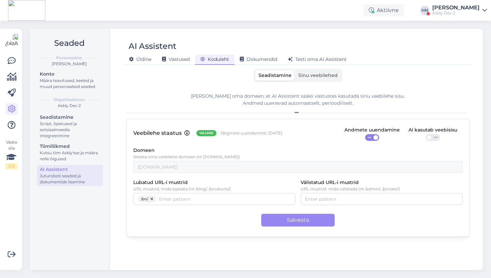
click at [326, 73] on span "Sinu veebilehed" at bounding box center [317, 75] width 39 height 6
click at [295, 70] on input "Sinu veebilehed" at bounding box center [295, 70] width 0 height 0
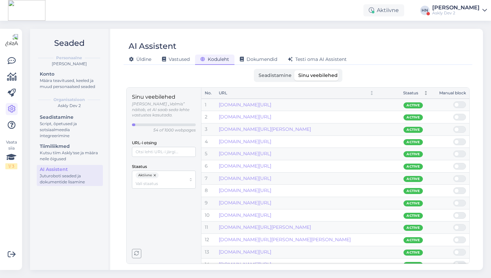
click at [411, 93] on div "Staatus" at bounding box center [399, 93] width 37 height 6
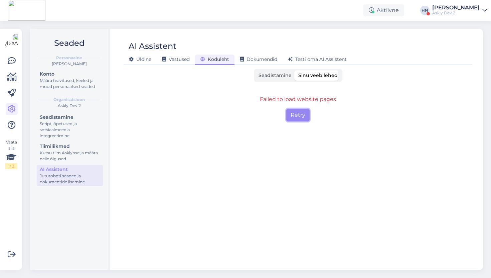
click at [289, 113] on button "Retry" at bounding box center [297, 115] width 23 height 13
click at [298, 114] on button "Retry" at bounding box center [297, 115] width 23 height 13
click at [305, 115] on button "Retry" at bounding box center [297, 115] width 23 height 13
click at [303, 119] on button "Retry" at bounding box center [297, 115] width 23 height 13
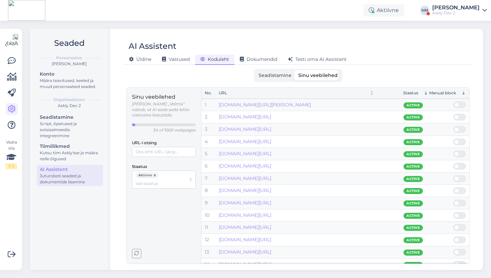
click at [414, 91] on div "Staatus" at bounding box center [399, 93] width 37 height 6
click at [411, 93] on div "Staatus" at bounding box center [399, 93] width 37 height 6
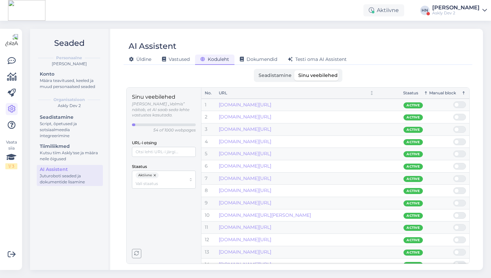
click at [411, 93] on div "Staatus" at bounding box center [399, 93] width 37 height 6
click at [411, 95] on div "Staatus" at bounding box center [399, 93] width 37 height 6
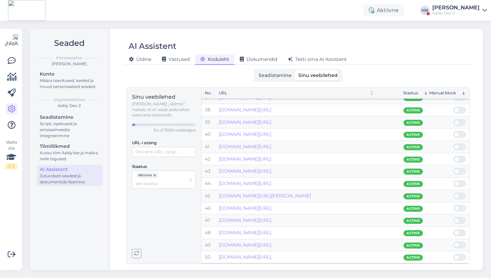
scroll to position [498, 0]
click at [155, 172] on button "button" at bounding box center [155, 175] width 7 height 6
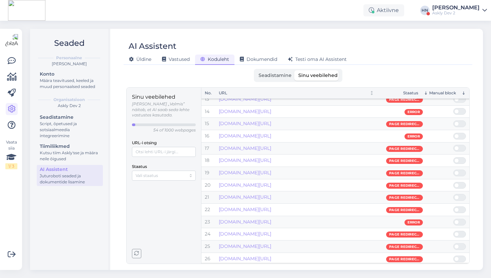
scroll to position [0, 0]
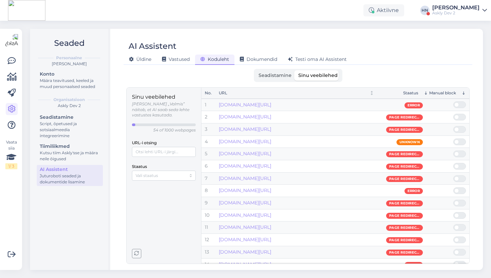
click at [415, 89] on th "Staatus" at bounding box center [405, 93] width 54 height 11
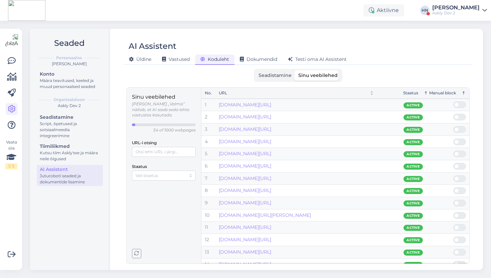
click at [412, 92] on div "Staatus" at bounding box center [399, 93] width 37 height 6
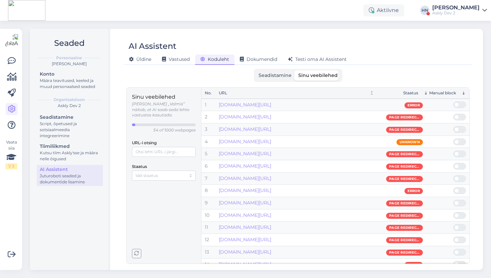
click at [412, 92] on div "Staatus" at bounding box center [399, 93] width 37 height 6
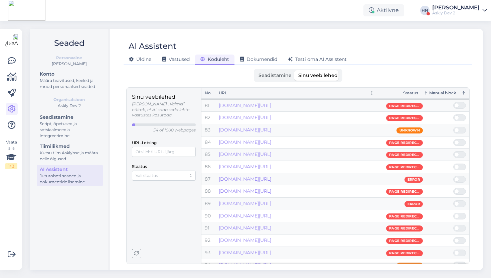
scroll to position [851, 0]
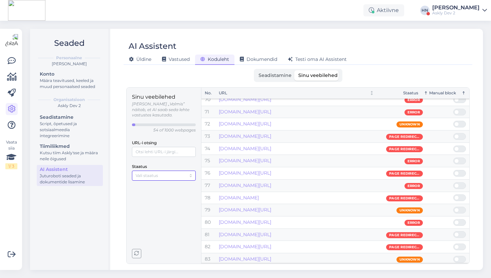
click at [185, 172] on input "Staatus" at bounding box center [161, 175] width 50 height 6
click at [167, 191] on div "Mitteaktiivne" at bounding box center [164, 192] width 60 height 9
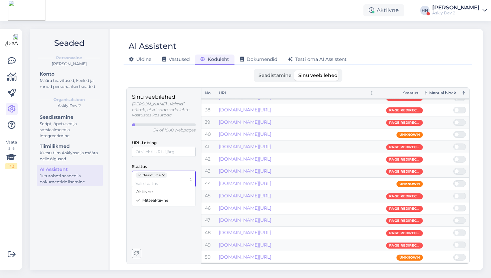
scroll to position [189, 0]
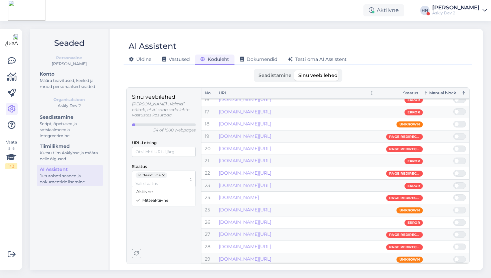
click at [162, 224] on div "Sinu veebilehed Olek „Valmis” näitab, et AI saab seda lehte vastustes kasutada.…" at bounding box center [164, 175] width 64 height 165
click at [402, 90] on div "Staatus" at bounding box center [399, 93] width 37 height 6
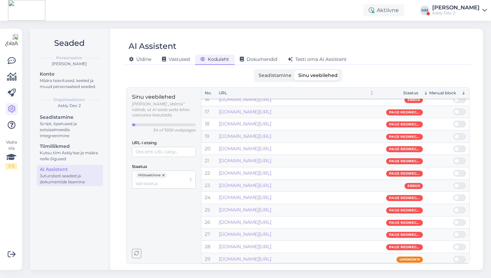
click at [405, 92] on div "Staatus" at bounding box center [399, 93] width 37 height 6
click at [418, 93] on div "Staatus" at bounding box center [399, 93] width 37 height 6
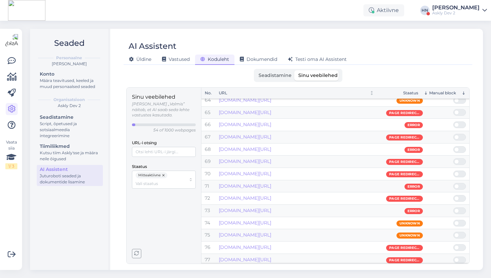
scroll to position [777, 0]
click at [192, 20] on div "Aktiivne HN Hans Niinemäe Askly Dev 2" at bounding box center [245, 10] width 491 height 21
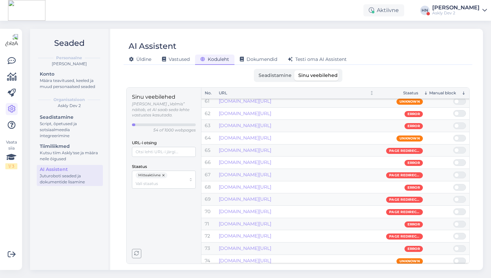
scroll to position [792, 0]
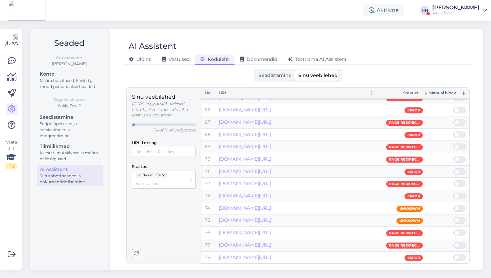
click at [161, 172] on button "button" at bounding box center [164, 175] width 7 height 6
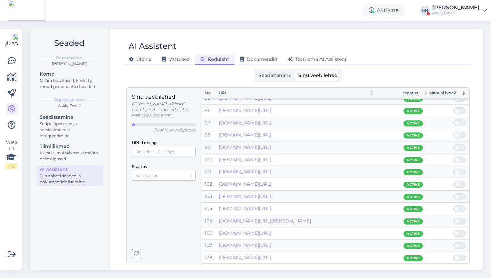
scroll to position [1148, 0]
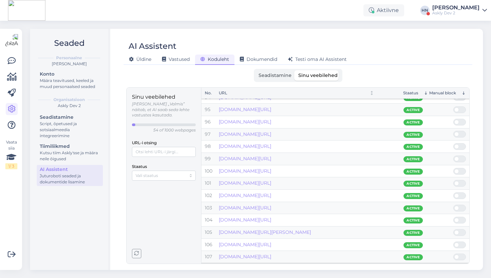
click at [288, 12] on div "Aktiivne HN Hans Niinemäe Askly Dev 2" at bounding box center [245, 10] width 491 height 21
click at [269, 19] on div "Aktiivne HN Hans Niinemäe Askly Dev 2" at bounding box center [245, 10] width 491 height 21
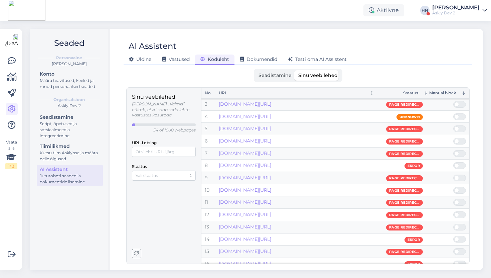
scroll to position [24, 0]
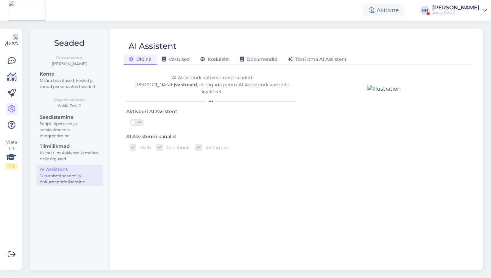
click at [204, 69] on div "AI Assistendi aktiveerimise seaded. Lisa vastused , et tagada parim AI Assisten…" at bounding box center [212, 88] width 172 height 38
click at [209, 64] on div "Koduleht" at bounding box center [214, 59] width 39 height 10
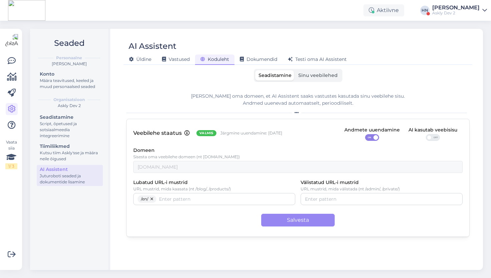
click at [318, 78] on label "Sinu veebilehed" at bounding box center [318, 75] width 46 height 10
click at [295, 70] on input "Sinu veebilehed" at bounding box center [295, 70] width 0 height 0
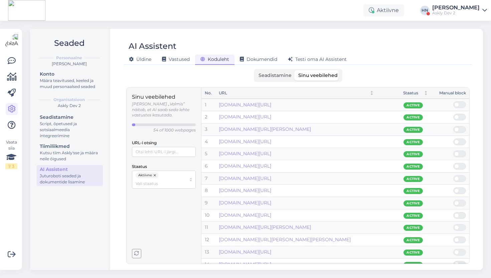
click at [400, 65] on div "AI Assistent Üldine Vastused Koduleht Dokumendid Testi oma AI Assistent Seadist…" at bounding box center [298, 149] width 370 height 241
click at [449, 90] on div "Manual block" at bounding box center [453, 93] width 27 height 6
click at [421, 92] on div "Staatus" at bounding box center [404, 93] width 47 height 6
click at [414, 92] on div "Staatus" at bounding box center [399, 93] width 37 height 6
click at [417, 75] on div "Seadistamine Sinu veebilehed" at bounding box center [298, 75] width 344 height 13
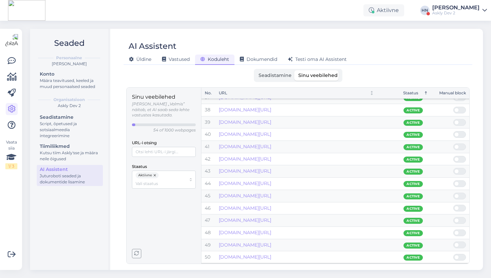
scroll to position [498, 0]
click at [414, 98] on th "Staatus" at bounding box center [405, 93] width 54 height 11
click at [460, 221] on span at bounding box center [463, 220] width 8 height 6
click at [454, 217] on input "checkbox" at bounding box center [454, 217] width 0 height 0
click at [272, 20] on div "Aktiivne HN Hans Niinemäe Askly Dev 2" at bounding box center [245, 10] width 491 height 21
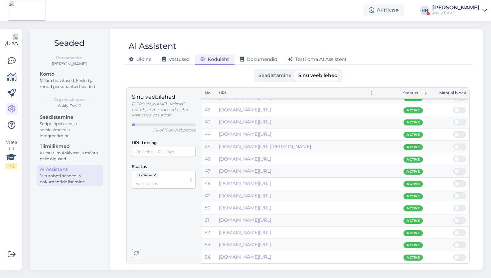
click at [358, 23] on div "Seaded Personaalne Hans Niinemäe Konto Määra teavitused, keeled ja muud persona…" at bounding box center [258, 149] width 465 height 257
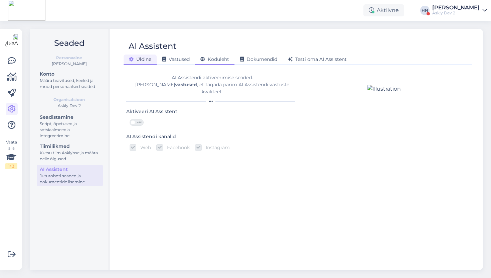
click at [215, 64] on div "Koduleht" at bounding box center [214, 59] width 39 height 10
click at [231, 63] on div "Koduleht" at bounding box center [214, 59] width 39 height 10
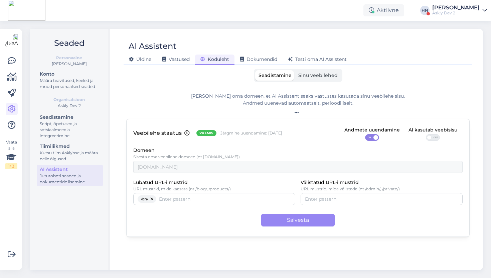
click at [303, 76] on span "Sinu veebilehed" at bounding box center [317, 75] width 39 height 6
click at [295, 70] on input "Sinu veebilehed" at bounding box center [295, 70] width 0 height 0
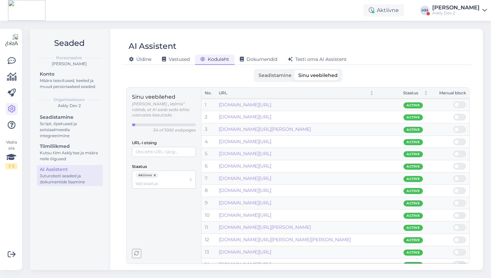
click at [461, 105] on span at bounding box center [463, 105] width 8 height 6
click at [454, 101] on input "checkbox" at bounding box center [454, 101] width 0 height 0
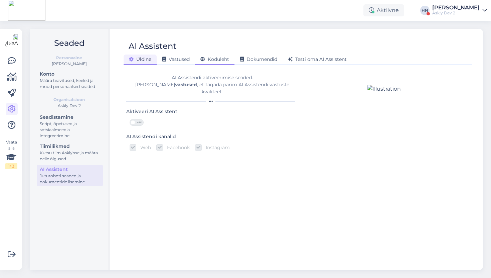
click at [215, 62] on span "Koduleht" at bounding box center [215, 59] width 29 height 6
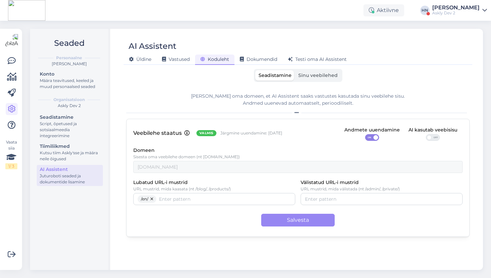
click at [312, 67] on div "AI Assistent Üldine Vastused Koduleht Dokumendid Testi oma AI Assistent Seadist…" at bounding box center [298, 149] width 370 height 241
click at [312, 73] on span "Sinu veebilehed" at bounding box center [317, 75] width 39 height 6
click at [295, 70] on input "Sinu veebilehed" at bounding box center [295, 70] width 0 height 0
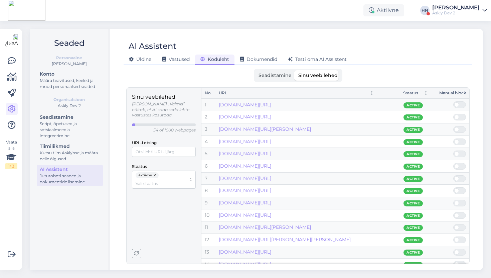
click at [154, 172] on button "button" at bounding box center [155, 175] width 7 height 6
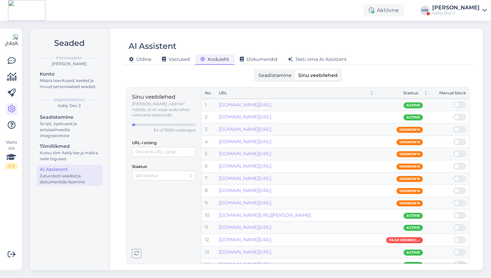
click at [456, 101] on td at bounding box center [451, 105] width 38 height 12
click at [458, 105] on span at bounding box center [457, 104] width 5 height 5
click at [454, 101] on input "checkbox" at bounding box center [454, 101] width 0 height 0
click at [457, 119] on div at bounding box center [460, 117] width 13 height 7
click at [454, 114] on input "checkbox" at bounding box center [454, 114] width 0 height 0
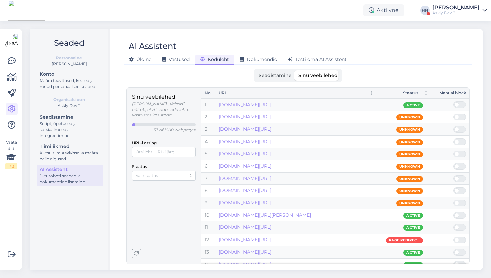
click at [462, 131] on span at bounding box center [463, 129] width 8 height 6
click at [454, 126] on input "checkbox" at bounding box center [454, 126] width 0 height 0
click at [461, 130] on span at bounding box center [463, 129] width 8 height 6
click at [454, 126] on input "checkbox" at bounding box center [454, 126] width 0 height 0
click at [180, 163] on div "Staatus" at bounding box center [164, 171] width 64 height 18
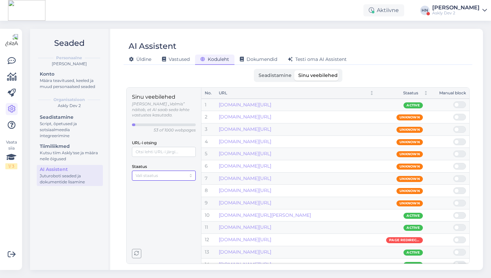
click at [177, 172] on input "Staatus" at bounding box center [161, 175] width 50 height 6
click at [139, 163] on label "Staatus" at bounding box center [139, 166] width 15 height 6
click at [139, 172] on input "Staatus" at bounding box center [161, 175] width 50 height 6
click at [139, 163] on label "Staatus" at bounding box center [139, 166] width 15 height 6
click at [139, 172] on input "Staatus" at bounding box center [161, 175] width 50 height 6
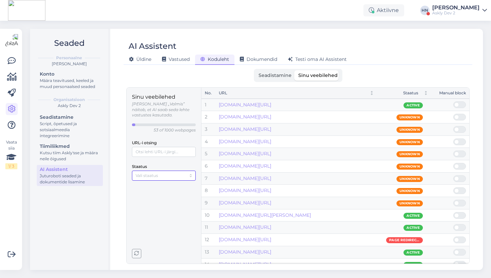
click at [139, 163] on label "Staatus" at bounding box center [139, 166] width 15 height 6
click at [139, 172] on input "Staatus" at bounding box center [161, 175] width 50 height 6
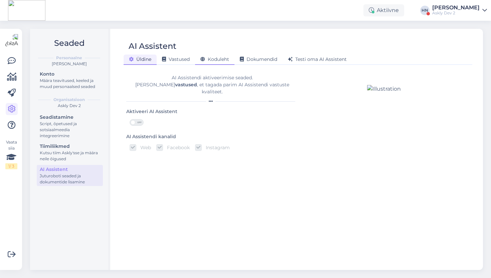
click at [224, 59] on span "Koduleht" at bounding box center [215, 59] width 29 height 6
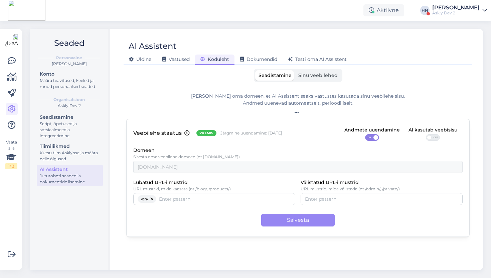
click at [303, 70] on div "Seadistamine Sinu veebilehed" at bounding box center [298, 75] width 89 height 13
click at [303, 74] on span "Sinu veebilehed" at bounding box center [317, 75] width 39 height 6
click at [295, 70] on input "Sinu veebilehed" at bounding box center [295, 70] width 0 height 0
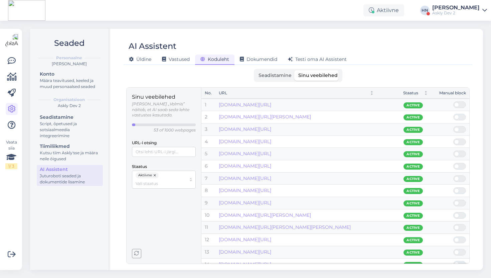
click at [156, 172] on button "button" at bounding box center [155, 175] width 7 height 6
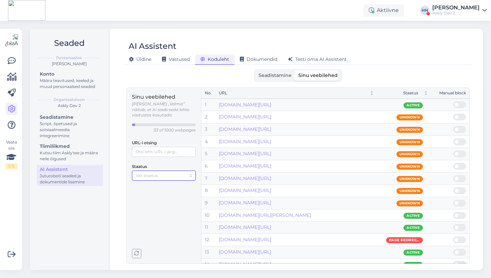
click at [157, 172] on input "Staatus" at bounding box center [161, 175] width 50 height 6
click at [150, 201] on span "Manually blocked" at bounding box center [153, 201] width 35 height 6
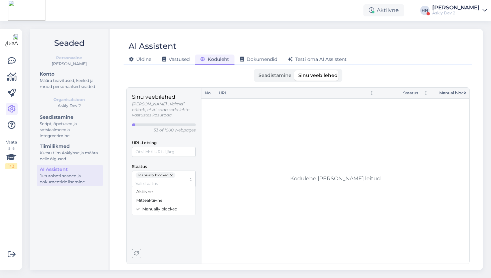
click at [174, 152] on div "Sinu veebilehed Olek „Valmis” näitab, et AI saab seda lehte vastustes kasutada.…" at bounding box center [164, 141] width 64 height 96
click at [288, 36] on div "AI Assistent Üldine Vastused Koduleht Dokumendid Testi oma AI Assistent" at bounding box center [298, 50] width 349 height 30
click at [288, 81] on div "Seadistamine Sinu veebilehed" at bounding box center [298, 75] width 89 height 13
click at [286, 77] on span "Seadistamine" at bounding box center [275, 75] width 33 height 6
click at [255, 70] on input "Seadistamine" at bounding box center [255, 70] width 0 height 0
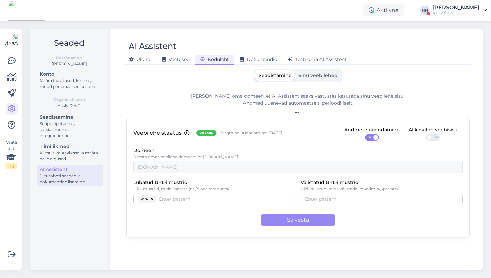
click at [304, 76] on span "Sinu veebilehed" at bounding box center [317, 75] width 39 height 6
click at [295, 70] on input "Sinu veebilehed" at bounding box center [295, 70] width 0 height 0
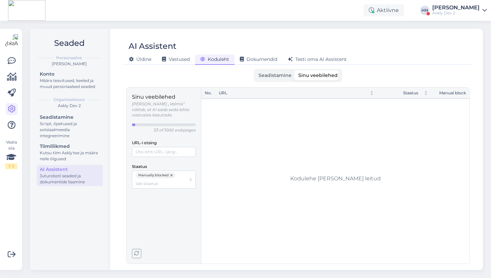
click at [283, 72] on span "Seadistamine" at bounding box center [275, 75] width 33 height 6
click at [255, 70] on input "Seadistamine" at bounding box center [255, 70] width 0 height 0
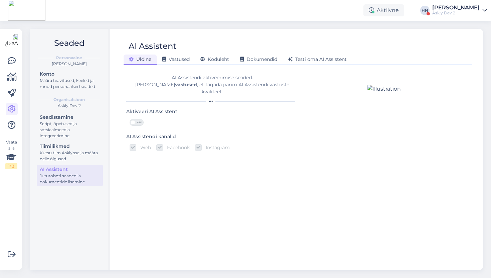
click at [213, 68] on div "AI Assistent Üldine Vastused Koduleht Dokumendid Testi oma AI Assistent AI Assi…" at bounding box center [298, 149] width 370 height 241
click at [215, 56] on span "Koduleht" at bounding box center [215, 59] width 29 height 6
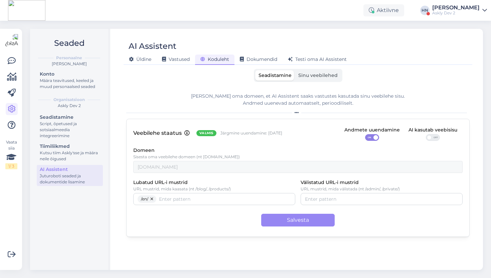
click at [313, 71] on label "Sinu veebilehed" at bounding box center [318, 75] width 46 height 10
click at [295, 70] on input "Sinu veebilehed" at bounding box center [295, 70] width 0 height 0
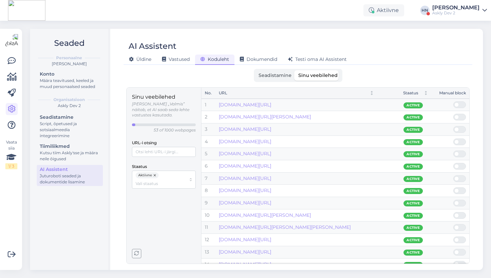
click at [461, 127] on span at bounding box center [463, 129] width 8 height 6
click at [454, 126] on input "checkbox" at bounding box center [454, 126] width 0 height 0
click at [155, 180] on input "Staatus" at bounding box center [161, 183] width 50 height 6
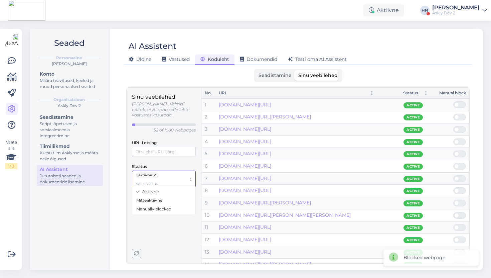
click at [155, 172] on button "button" at bounding box center [155, 175] width 7 height 6
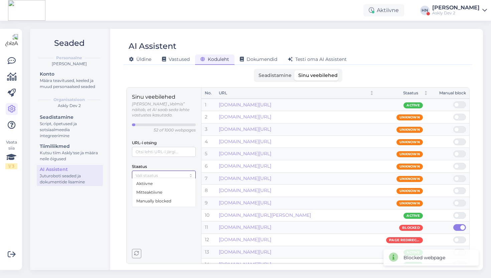
click at [154, 201] on span "Manually blocked" at bounding box center [153, 201] width 35 height 6
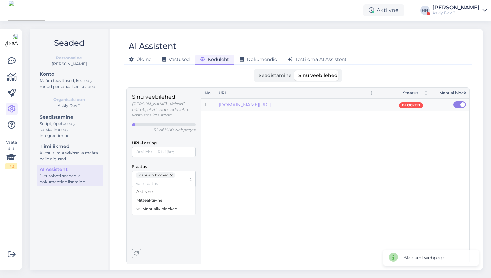
click at [337, 134] on div "No. URL Staatus Manual block 1 www.askly.me/et/blogi/kuidas-oma-veebilehe-kulas…" at bounding box center [336, 176] width 268 height 176
click at [463, 106] on span at bounding box center [463, 104] width 5 height 5
click at [454, 101] on input "checkbox" at bounding box center [454, 101] width 0 height 0
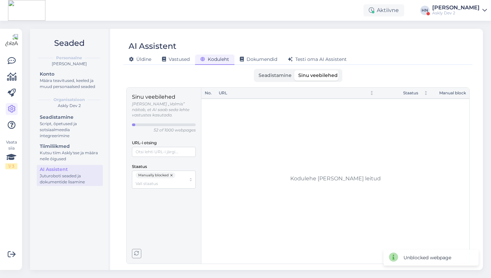
click at [171, 172] on button "button" at bounding box center [172, 175] width 7 height 6
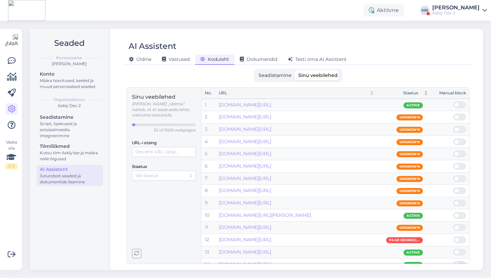
click at [415, 91] on div "Staatus" at bounding box center [399, 93] width 37 height 6
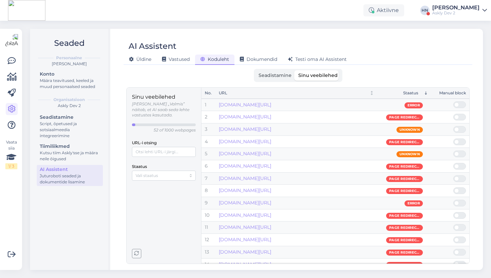
click at [413, 91] on div "Staatus" at bounding box center [399, 93] width 37 height 6
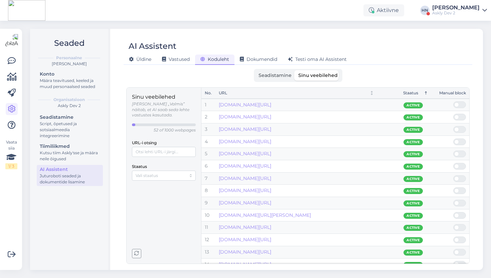
click at [459, 151] on div at bounding box center [460, 153] width 13 height 7
click at [454, 150] on input "checkbox" at bounding box center [454, 150] width 0 height 0
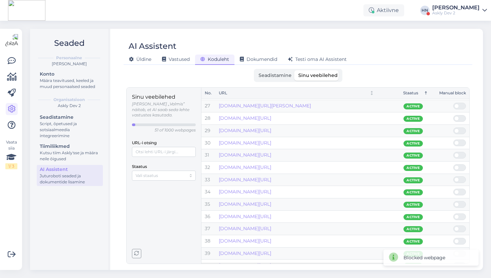
scroll to position [449, 0]
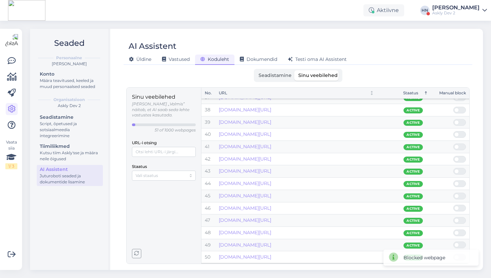
click at [461, 181] on span at bounding box center [463, 183] width 8 height 6
click at [454, 180] on input "checkbox" at bounding box center [454, 180] width 0 height 0
click at [458, 167] on td at bounding box center [451, 171] width 38 height 12
click at [458, 157] on span at bounding box center [457, 159] width 5 height 5
click at [454, 156] on input "checkbox" at bounding box center [454, 156] width 0 height 0
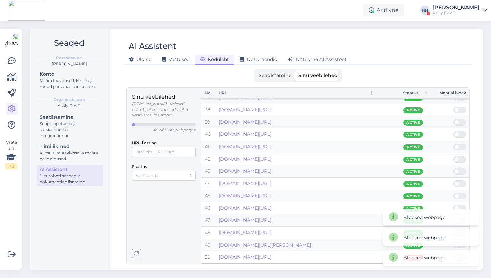
click at [459, 147] on div at bounding box center [460, 146] width 13 height 7
click at [454, 143] on input "checkbox" at bounding box center [454, 143] width 0 height 0
click at [459, 156] on div at bounding box center [460, 159] width 13 height 7
click at [454, 156] on input "checkbox" at bounding box center [454, 156] width 0 height 0
click at [169, 172] on input "Staatus" at bounding box center [161, 175] width 50 height 6
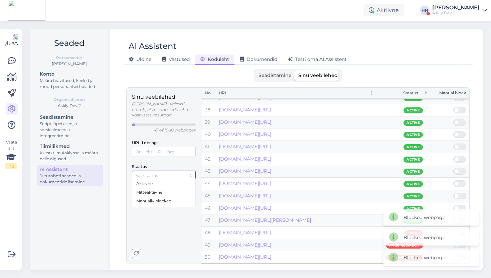
click at [163, 198] on span "Manually blocked" at bounding box center [153, 201] width 35 height 6
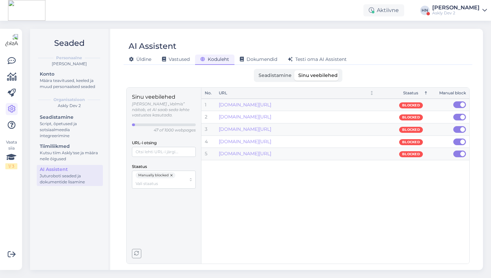
click at [251, 222] on div "No. URL Staatus Manual block 1 www.askly.me/en/about Blocked 2 www.askly.me/et/…" at bounding box center [336, 176] width 268 height 176
click at [172, 172] on button "button" at bounding box center [172, 175] width 7 height 6
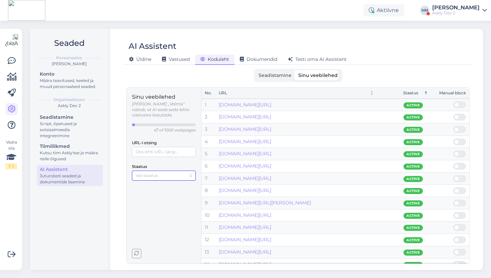
click at [167, 172] on input "Staatus" at bounding box center [161, 175] width 50 height 6
click at [161, 194] on span "Mitteaktiivne" at bounding box center [149, 192] width 26 height 6
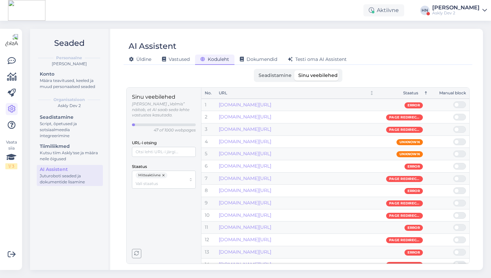
click at [418, 95] on div "Staatus" at bounding box center [404, 93] width 47 height 6
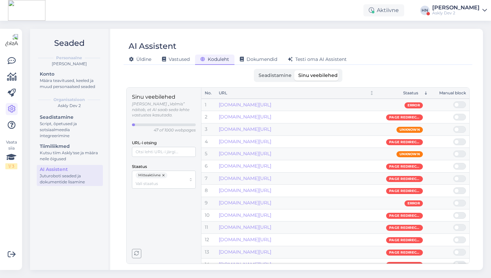
click at [413, 93] on div "Staatus" at bounding box center [399, 93] width 37 height 6
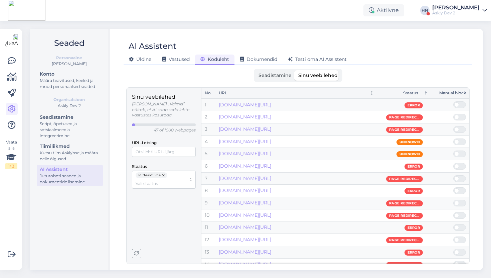
click at [418, 76] on div "Seadistamine Sinu veebilehed" at bounding box center [298, 75] width 344 height 13
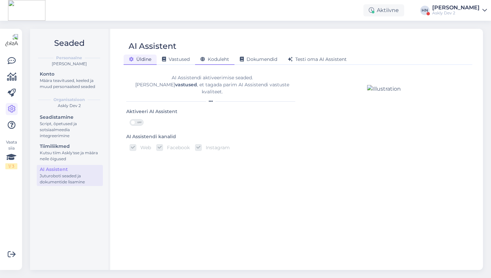
click at [220, 61] on span "Koduleht" at bounding box center [215, 59] width 29 height 6
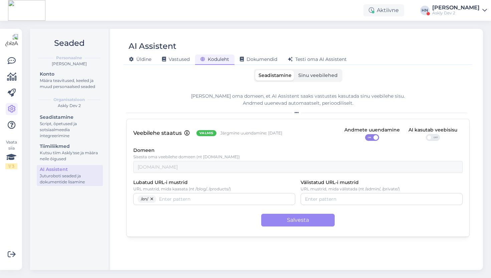
click at [330, 78] on span "Sinu veebilehed" at bounding box center [317, 75] width 39 height 6
click at [295, 70] on input "Sinu veebilehed" at bounding box center [295, 70] width 0 height 0
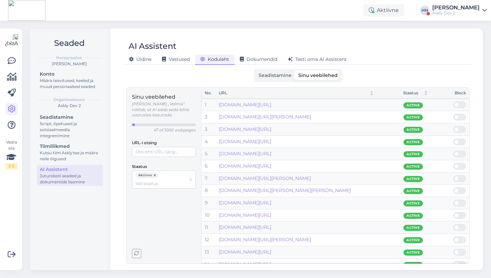
click at [460, 102] on span at bounding box center [463, 105] width 8 height 6
click at [454, 101] on input "checkbox" at bounding box center [454, 101] width 0 height 0
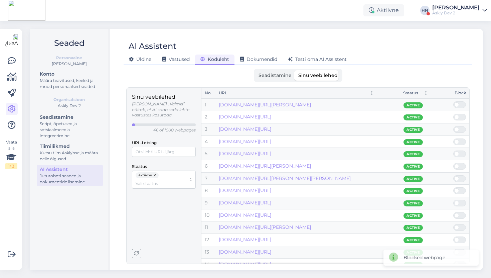
click at [435, 259] on div "Blocked webpage" at bounding box center [425, 257] width 42 height 7
copy div "Blocked webpage"
click at [168, 211] on div "Sinu veebilehed Olek „Valmis” näitab, et AI saab seda lehte vastustes kasutada.…" at bounding box center [164, 175] width 64 height 165
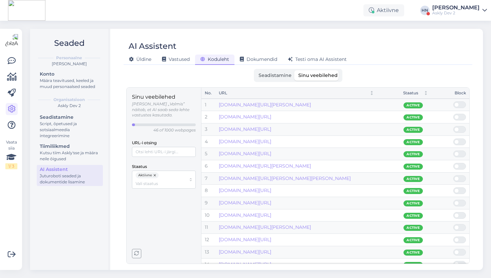
click at [163, 127] on p "46 of 1000 webpages" at bounding box center [174, 130] width 42 height 6
click at [257, 42] on div "AI Assistent" at bounding box center [295, 46] width 342 height 13
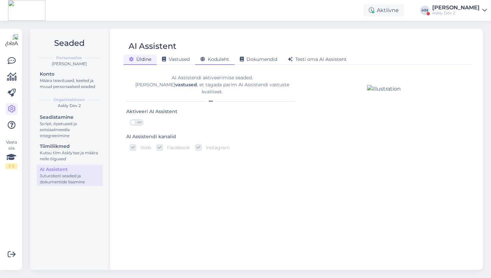
click at [207, 59] on span "Koduleht" at bounding box center [215, 59] width 29 height 6
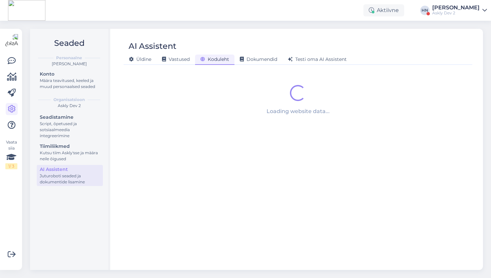
click at [207, 59] on span "Koduleht" at bounding box center [215, 59] width 29 height 6
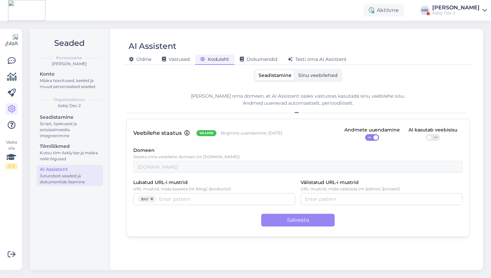
click at [313, 76] on span "Sinu veebilehed" at bounding box center [317, 75] width 39 height 6
click at [295, 70] on input "Sinu veebilehed" at bounding box center [295, 70] width 0 height 0
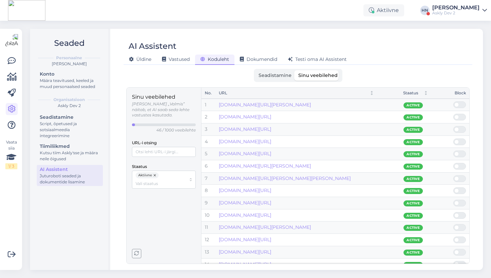
click at [273, 22] on div "Seaded Personaalne Hans Niinemäe Konto Määra teavitused, keeled ja muud persona…" at bounding box center [258, 149] width 465 height 257
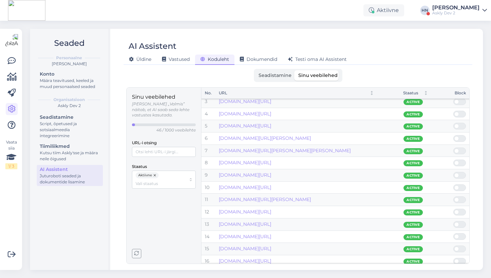
scroll to position [399, 0]
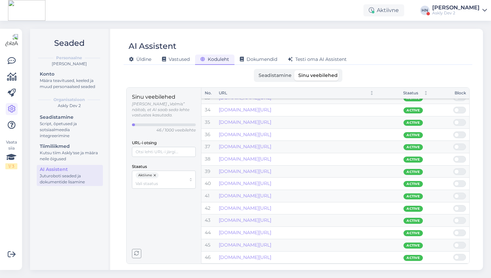
click at [463, 184] on span at bounding box center [463, 183] width 8 height 6
click at [454, 180] on input "checkbox" at bounding box center [454, 180] width 0 height 0
click at [461, 185] on span at bounding box center [463, 183] width 8 height 6
click at [454, 180] on input "checkbox" at bounding box center [454, 180] width 0 height 0
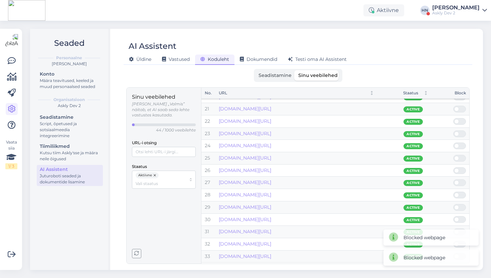
scroll to position [0, 0]
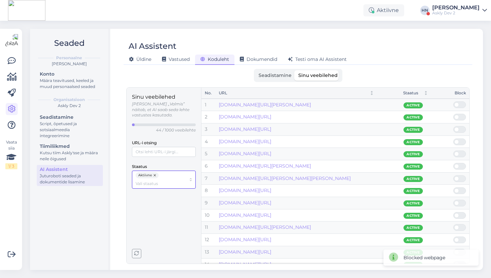
click at [166, 180] on input "Staatus" at bounding box center [161, 183] width 50 height 6
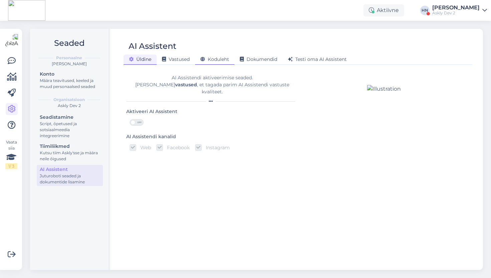
click at [213, 61] on span "Koduleht" at bounding box center [215, 59] width 29 height 6
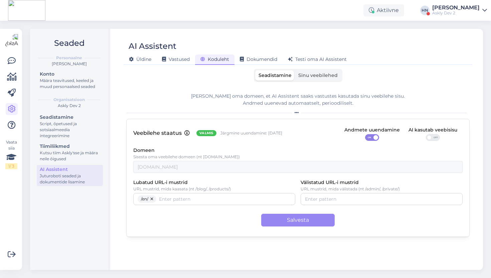
click at [324, 67] on div "AI Assistent [PERSON_NAME] Vastused Koduleht Dokumendid [PERSON_NAME] oma AI As…" at bounding box center [298, 149] width 370 height 241
click at [321, 74] on span "Sinu veebilehed" at bounding box center [317, 75] width 39 height 6
click at [295, 70] on input "Sinu veebilehed" at bounding box center [295, 70] width 0 height 0
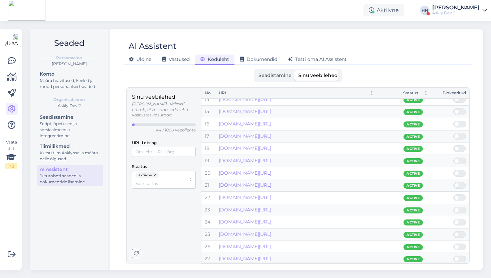
scroll to position [375, 0]
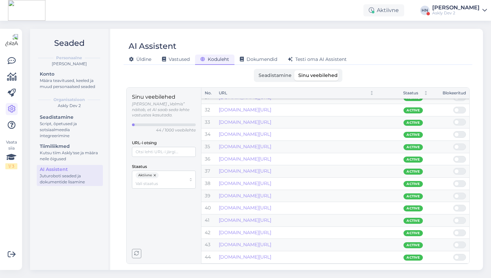
click at [293, 134] on div "[DOMAIN_NAME][URL]" at bounding box center [296, 134] width 155 height 7
click at [181, 180] on input "Staatus" at bounding box center [161, 183] width 50 height 6
click at [170, 203] on div "Mitteaktiivne" at bounding box center [164, 200] width 60 height 9
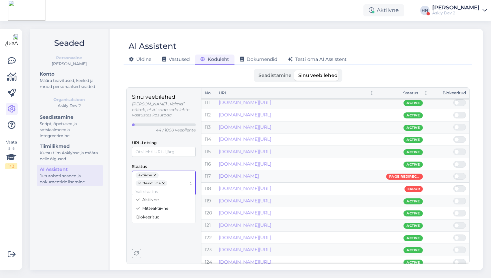
scroll to position [1350, 0]
click at [407, 94] on div "Staatus" at bounding box center [399, 93] width 37 height 6
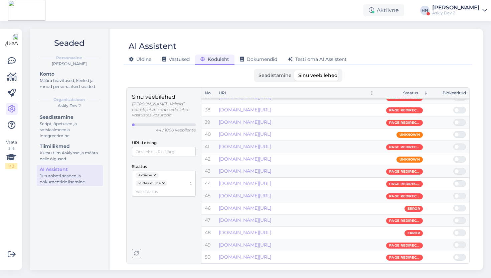
scroll to position [1062, 0]
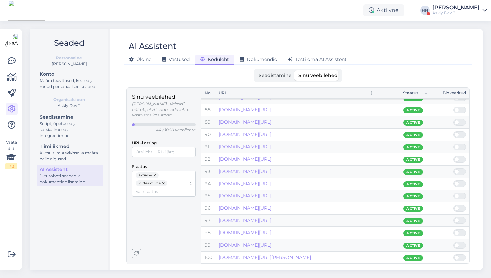
click at [407, 93] on div "Staatus" at bounding box center [399, 93] width 37 height 6
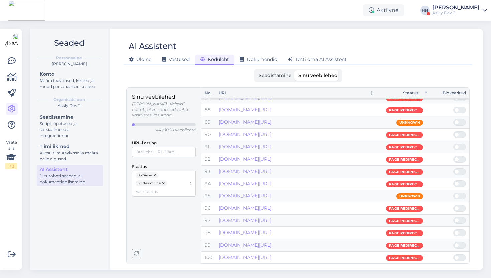
click at [407, 93] on div "Staatus" at bounding box center [399, 93] width 37 height 6
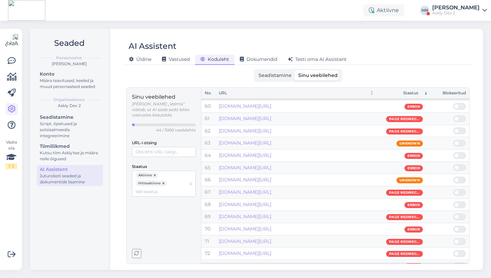
scroll to position [721, 0]
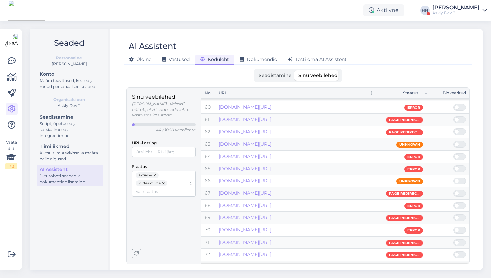
click at [404, 59] on div "[PERSON_NAME] Vastused Koduleht Dokumendid [PERSON_NAME] oma AI Assistent" at bounding box center [295, 58] width 342 height 12
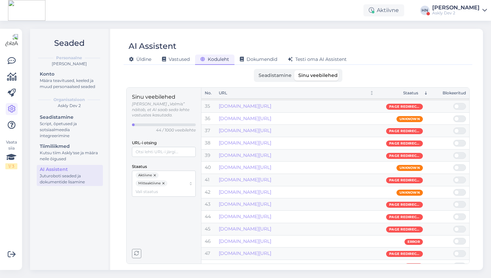
scroll to position [0, 0]
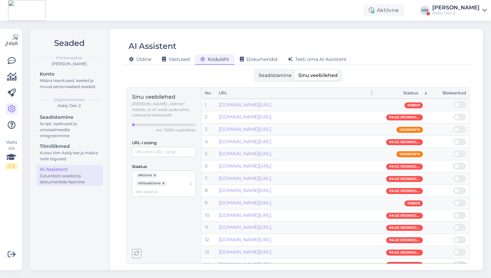
click at [279, 71] on label "Seadistamine" at bounding box center [275, 75] width 40 height 10
click at [255, 70] on input "Seadistamine" at bounding box center [255, 70] width 0 height 0
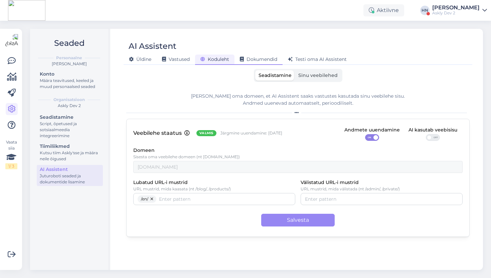
click at [254, 59] on span "Dokumendid" at bounding box center [258, 59] width 37 height 6
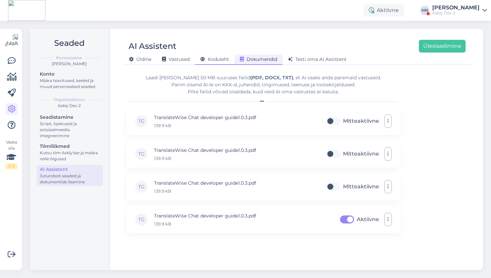
click at [233, 55] on div "Koduleht" at bounding box center [214, 59] width 39 height 10
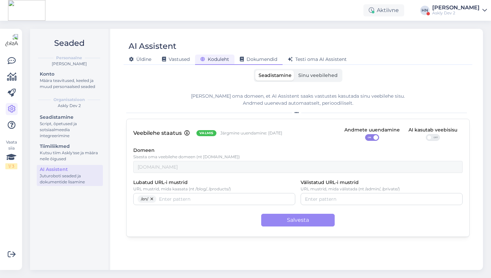
click at [247, 57] on span "Dokumendid" at bounding box center [258, 59] width 37 height 6
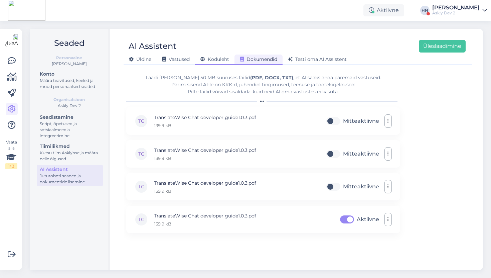
click at [205, 64] on div "Koduleht" at bounding box center [214, 59] width 39 height 10
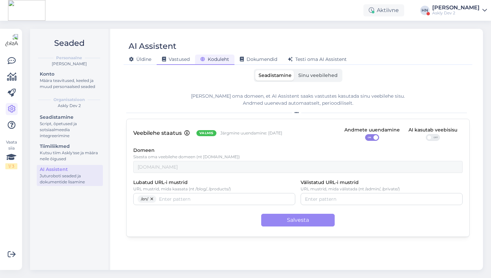
click at [160, 55] on div "Vastused" at bounding box center [176, 59] width 38 height 10
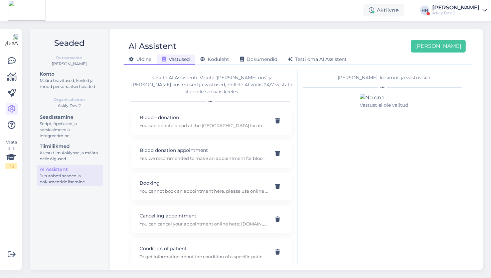
click at [139, 60] on span "Üldine" at bounding box center [140, 59] width 22 height 6
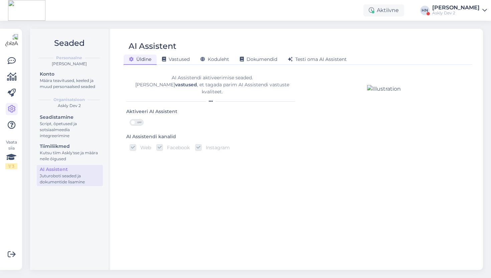
click at [149, 28] on div "Seaded Personaalne [PERSON_NAME] Konto Määra teavitused, keeled ja muud persona…" at bounding box center [258, 149] width 465 height 257
click at [213, 57] on span "Koduleht" at bounding box center [215, 59] width 29 height 6
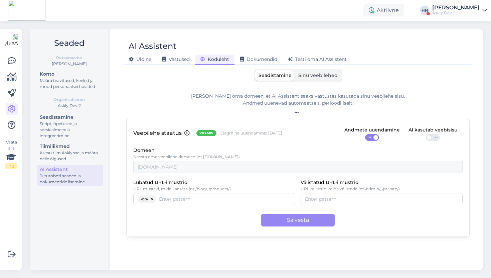
click at [148, 104] on div "[PERSON_NAME] oma domeen, et AI Assistent saaks vastustes kasutada sinu veebile…" at bounding box center [298, 100] width 344 height 14
click at [299, 78] on span "Sinu veebilehed" at bounding box center [317, 75] width 39 height 6
click at [295, 70] on input "Sinu veebilehed" at bounding box center [295, 70] width 0 height 0
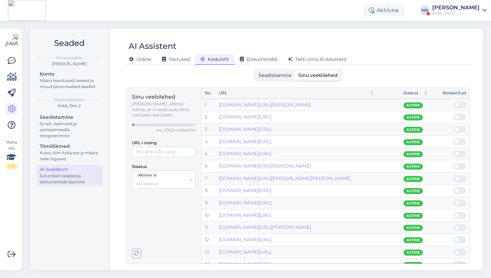
click at [249, 85] on div "Seadistamine Sinu veebilehed [PERSON_NAME] oma domeen, et AI Assistent saaks va…" at bounding box center [298, 166] width 344 height 195
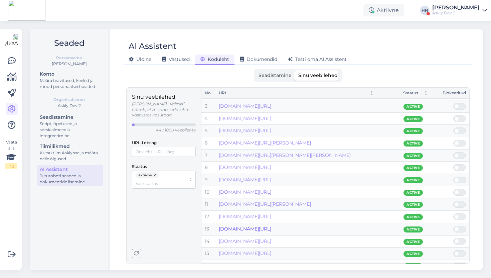
scroll to position [375, 0]
